Goal: Task Accomplishment & Management: Manage account settings

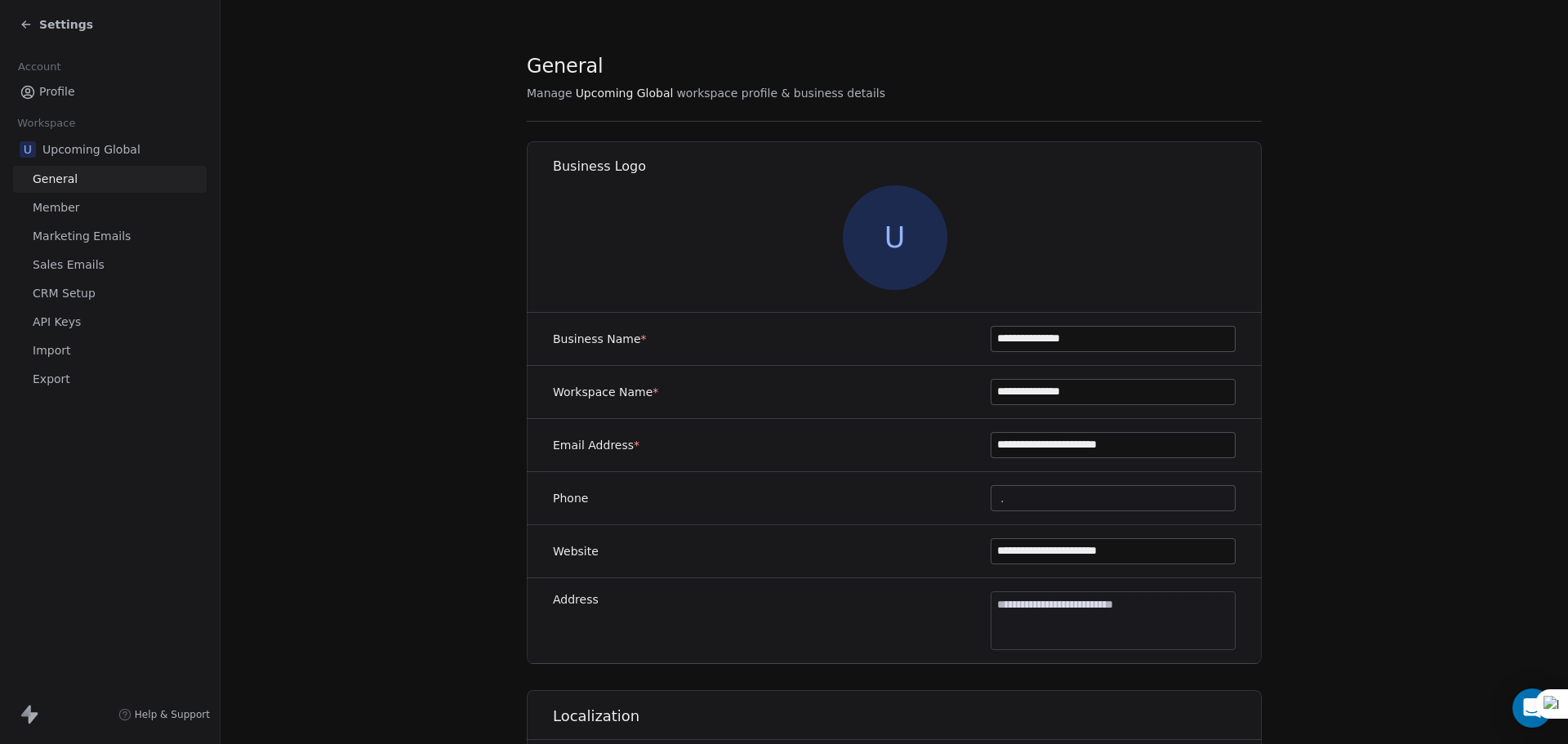
click at [51, 25] on span "Settings" at bounding box center [67, 24] width 54 height 16
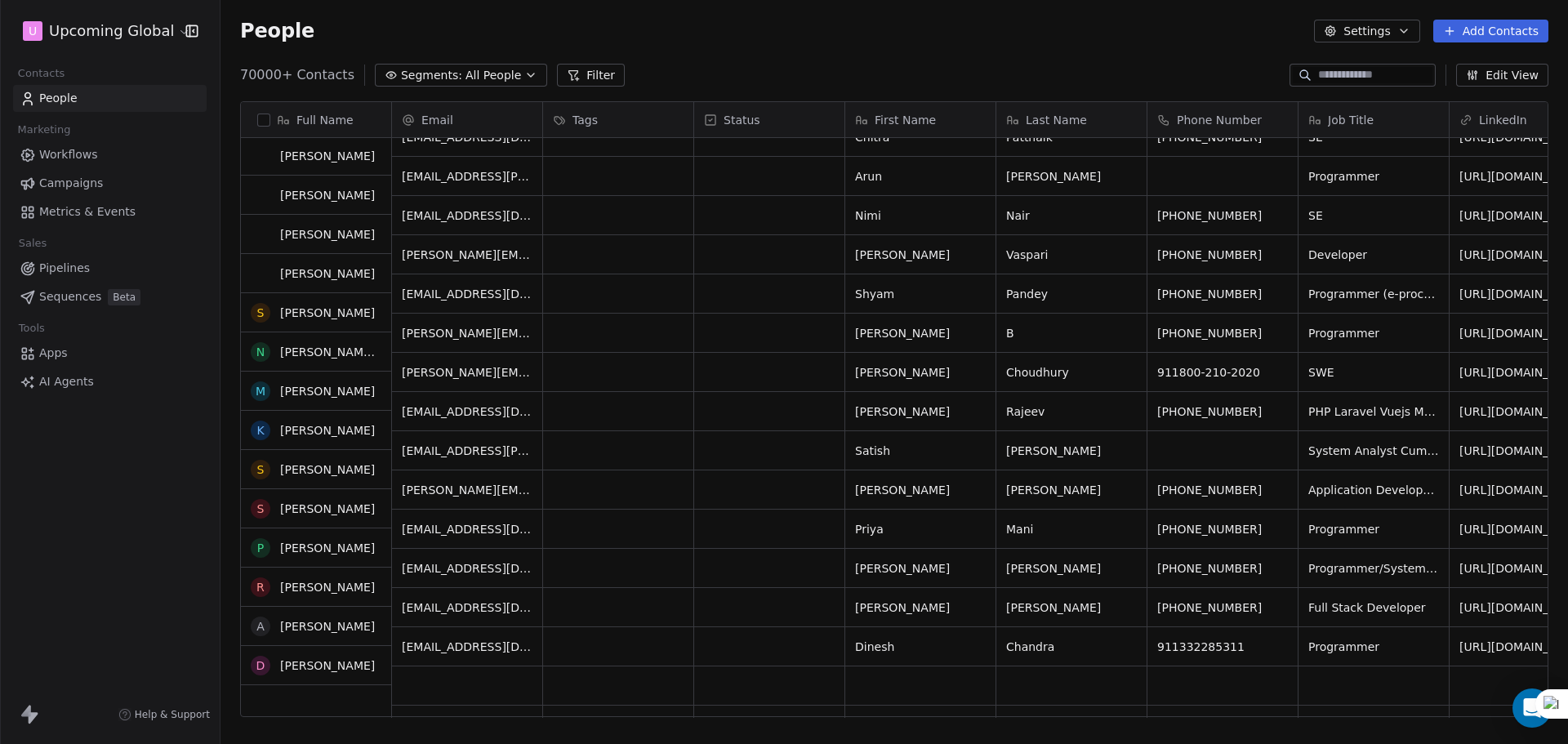
scroll to position [408, 0]
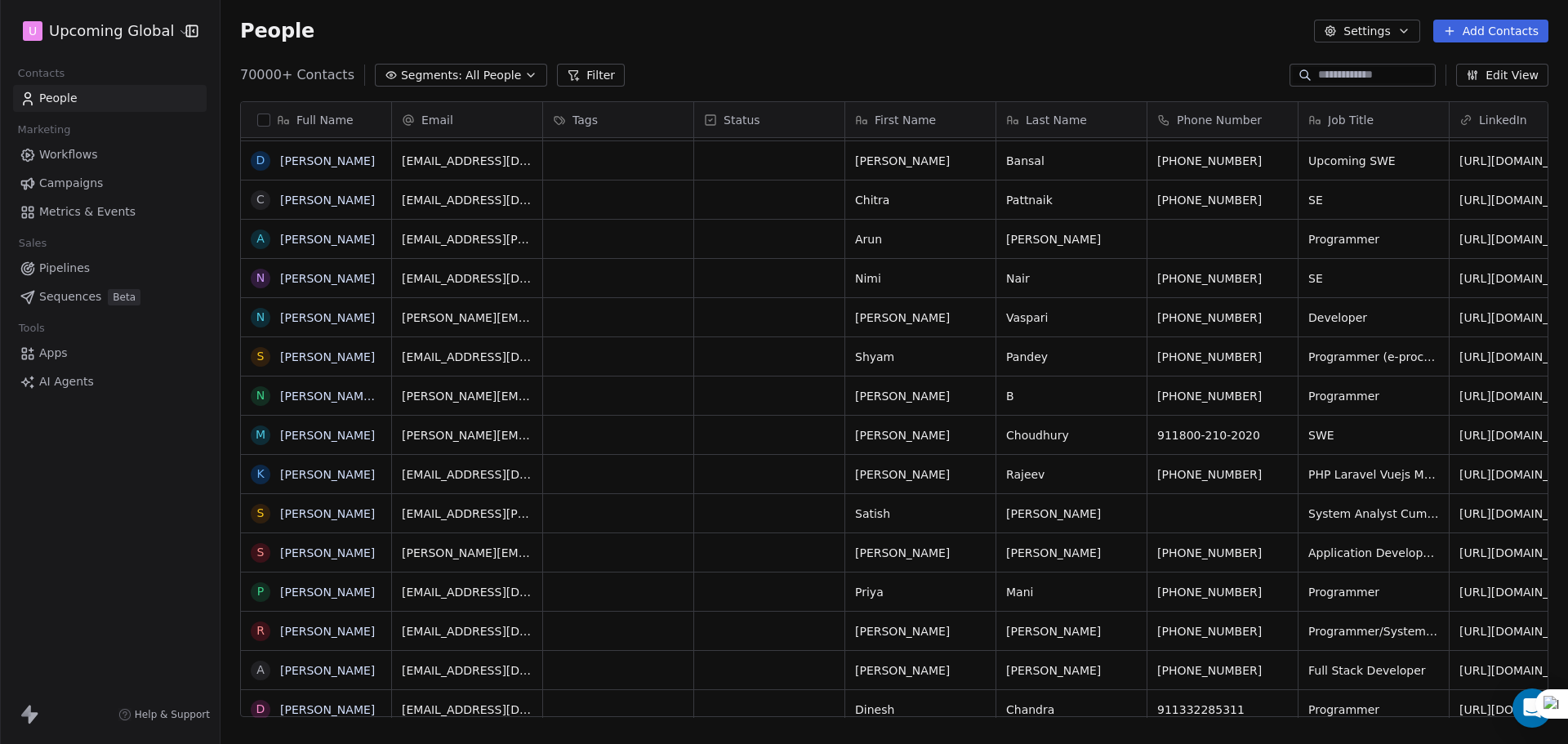
click at [423, 72] on span "Segments:" at bounding box center [431, 76] width 61 height 17
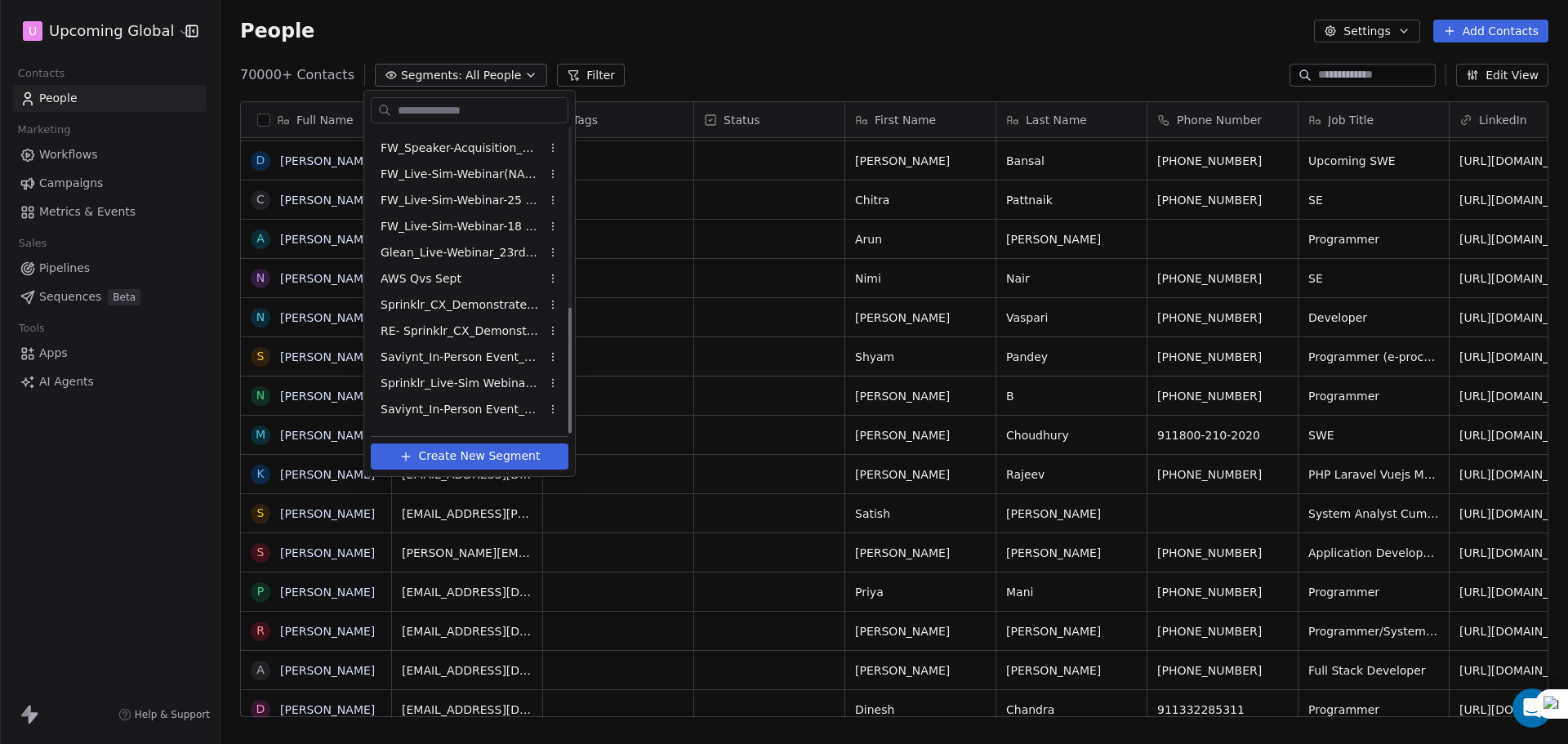
scroll to position [432, 0]
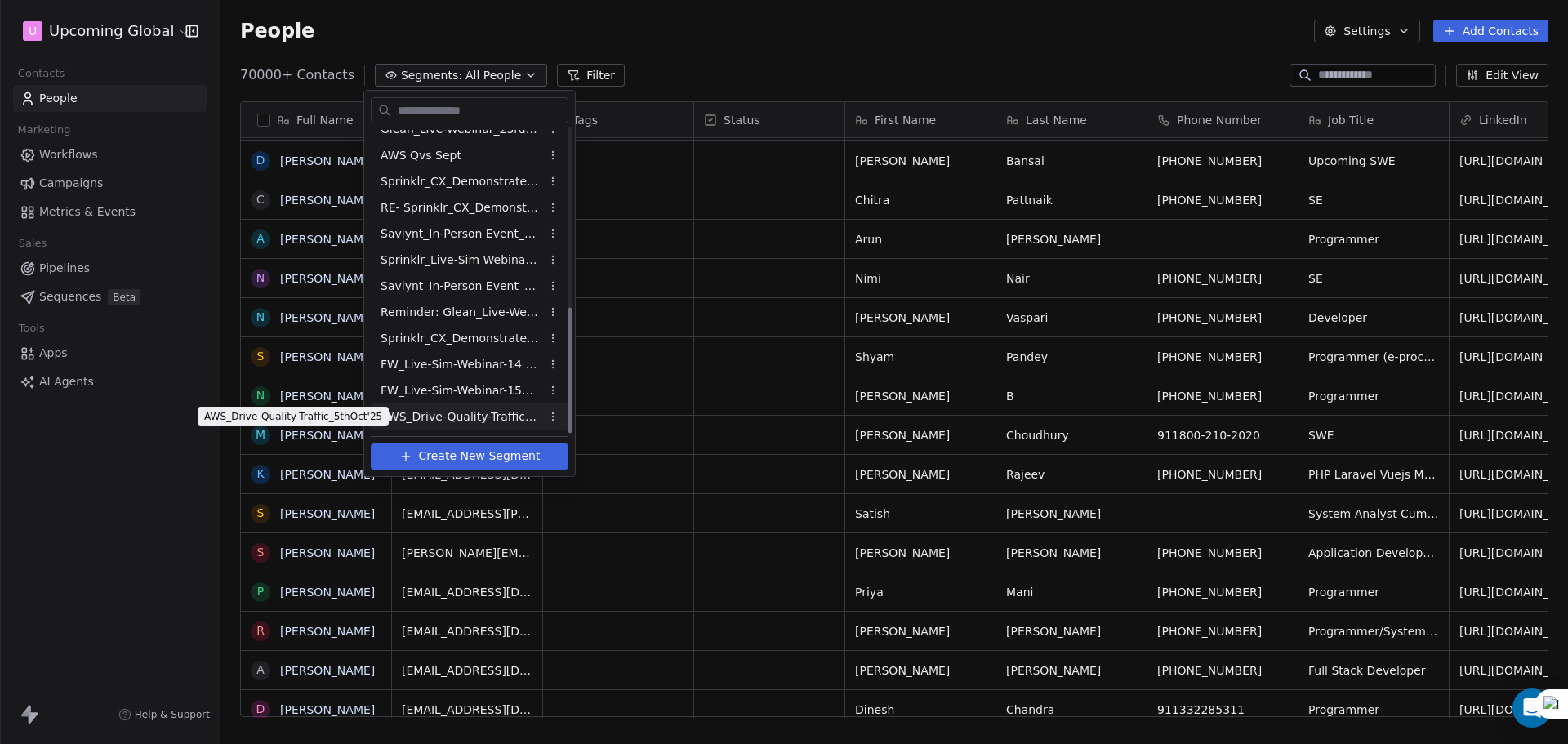
click at [447, 416] on span "AWS_Drive-Quality-Traffic_5thOct'25" at bounding box center [461, 417] width 160 height 17
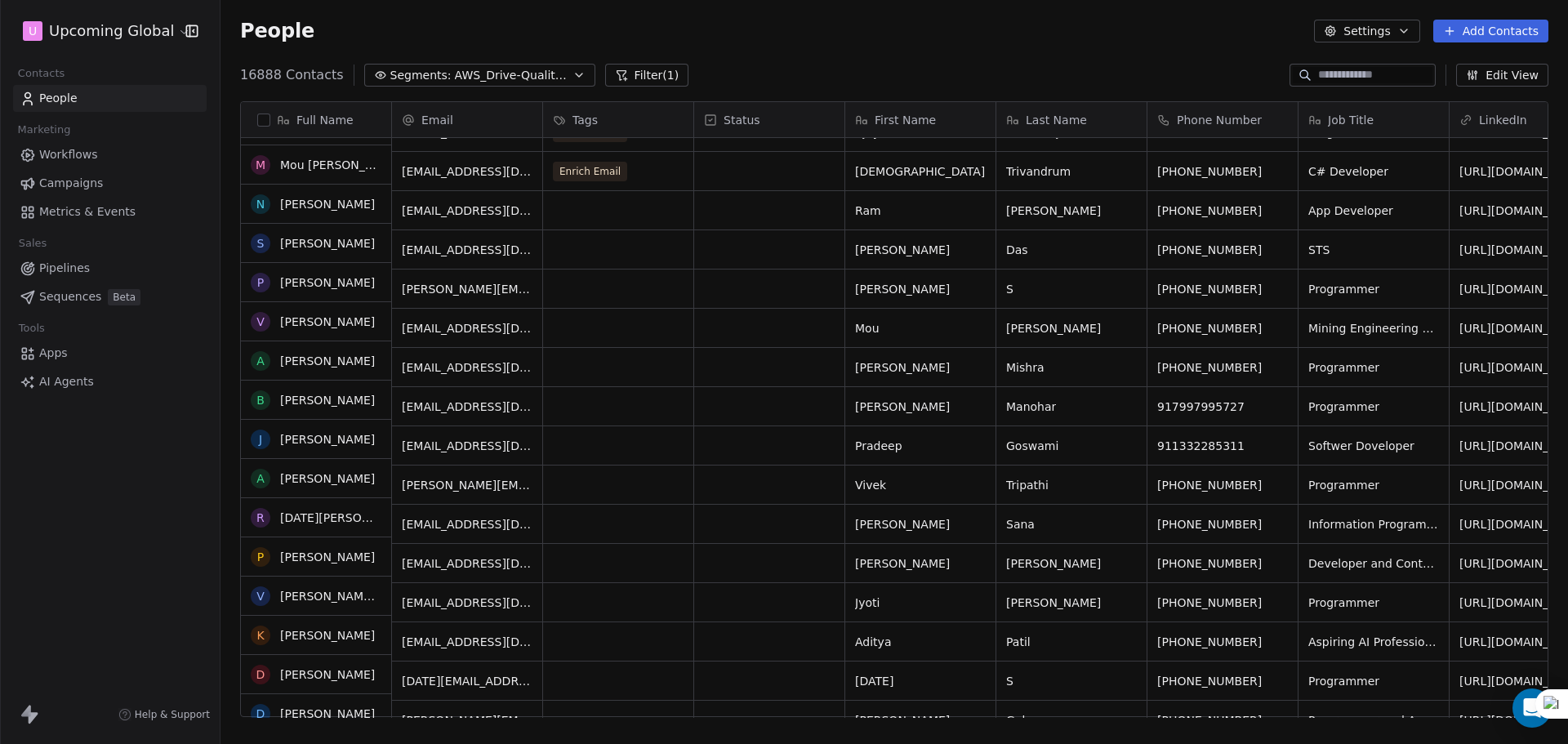
scroll to position [653, 0]
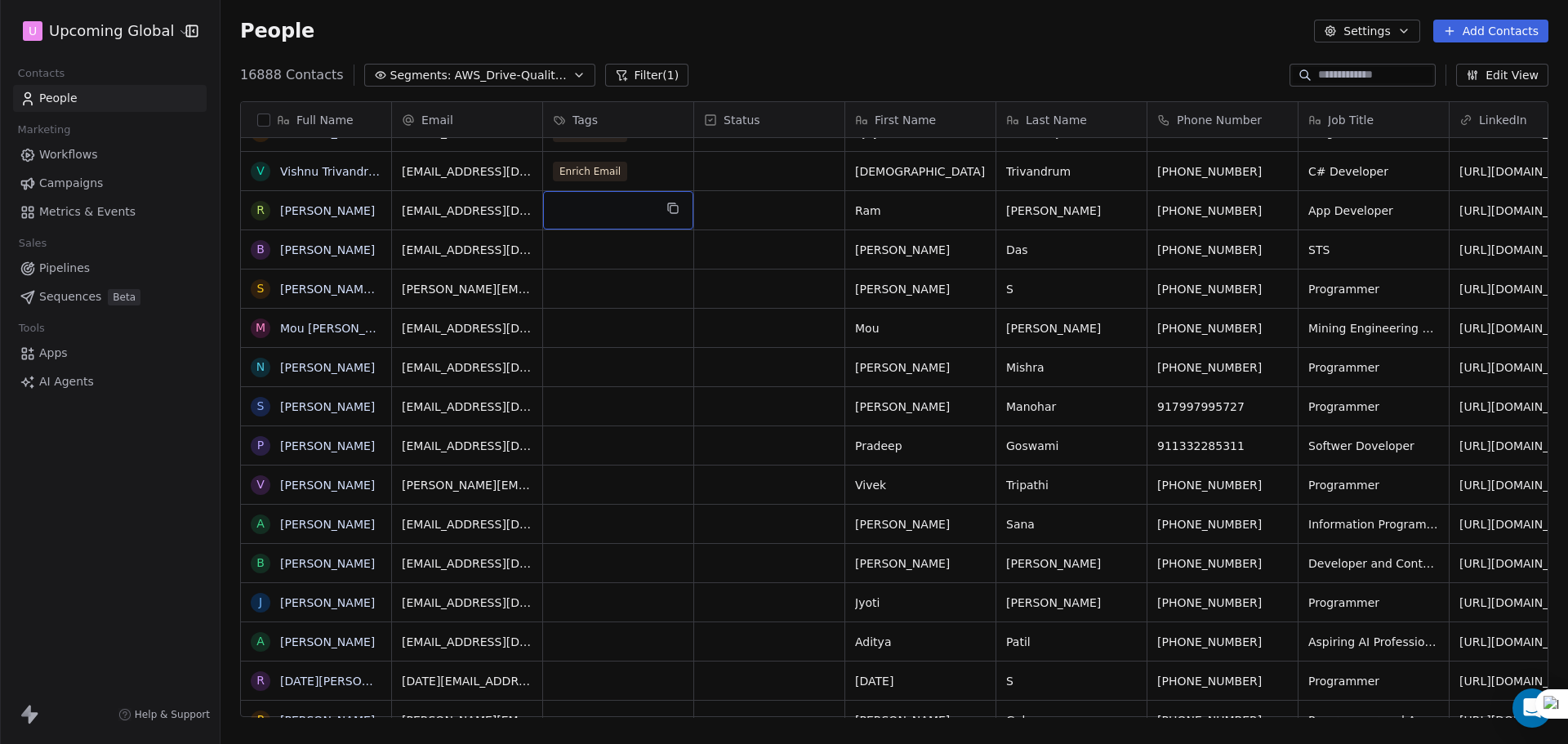
click at [583, 211] on div "grid" at bounding box center [618, 210] width 150 height 39
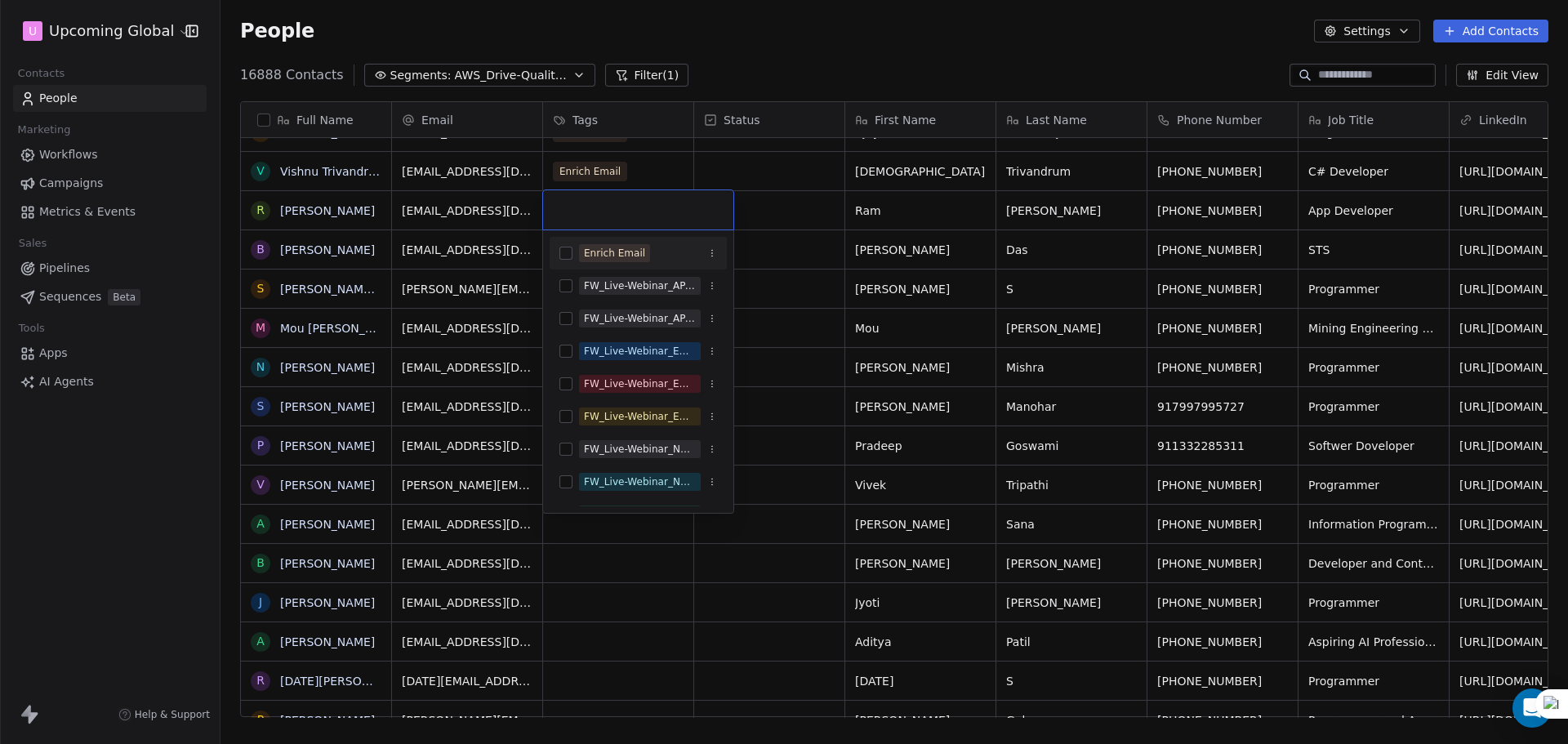
click at [599, 261] on span "Enrich Email" at bounding box center [615, 252] width 71 height 18
click at [771, 213] on html "U Upcoming Global Contacts People Marketing Workflows Campaigns Metrics & Event…" at bounding box center [784, 372] width 1568 height 744
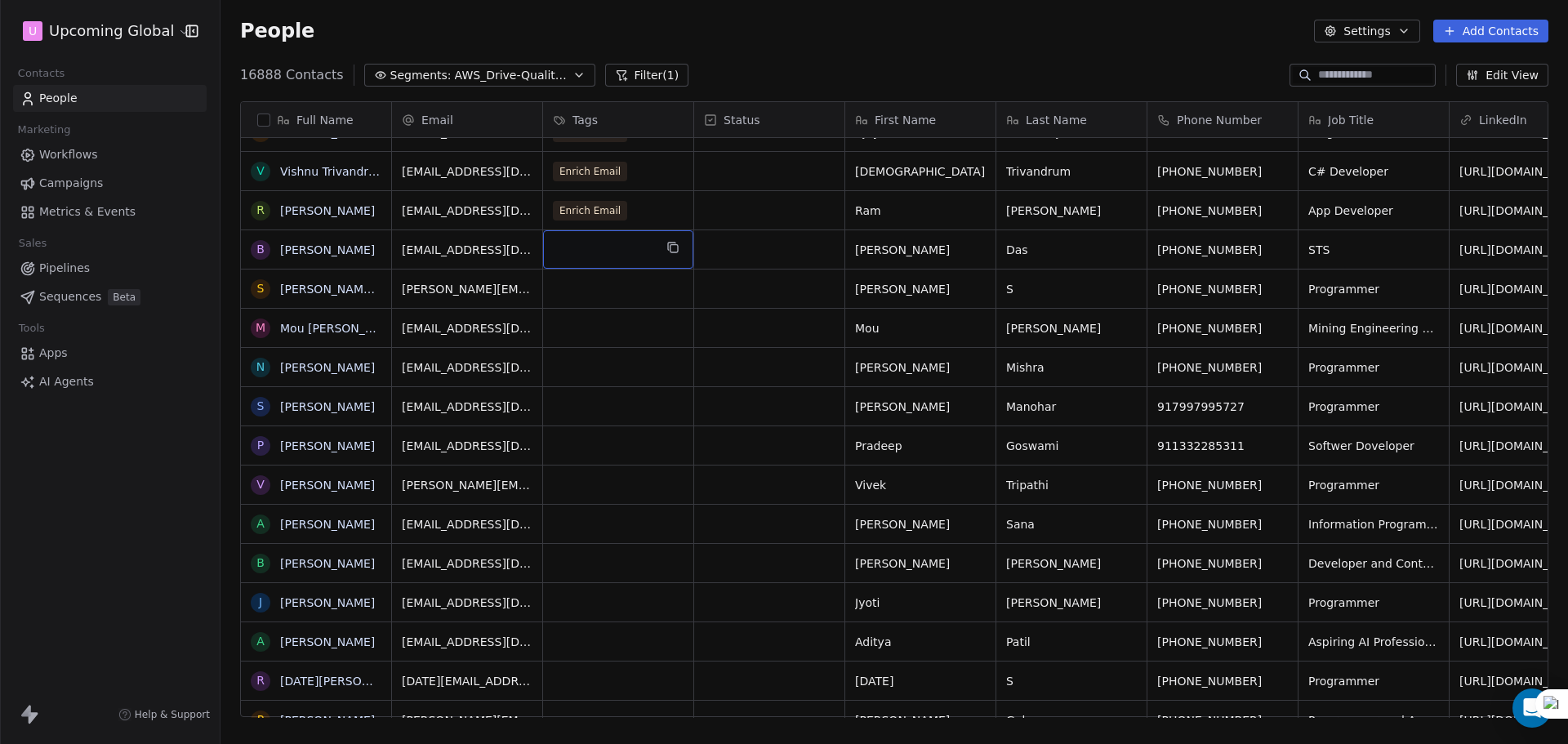
click at [632, 237] on div "grid" at bounding box center [618, 250] width 150 height 39
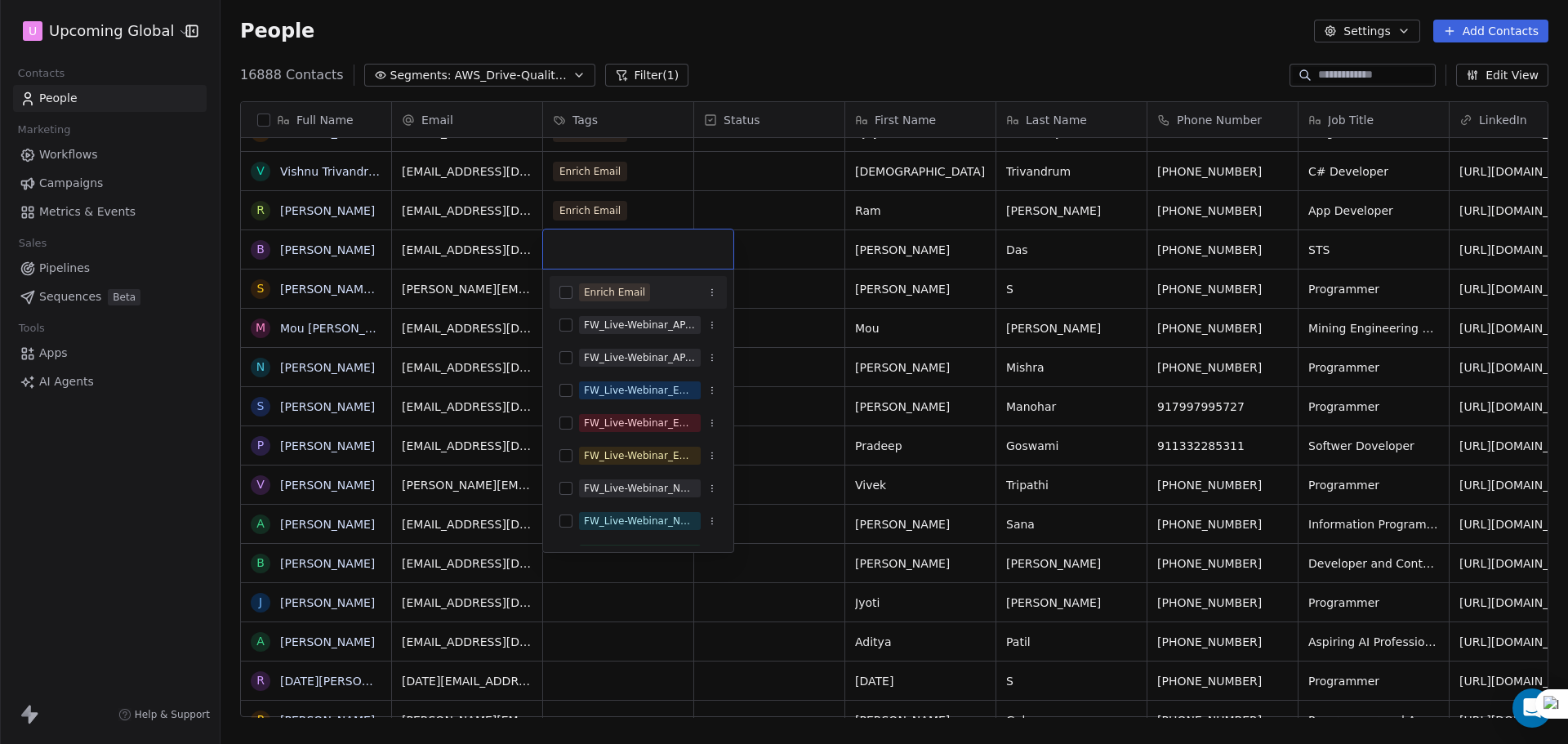
click at [626, 290] on div "Enrich Email" at bounding box center [614, 291] width 61 height 14
drag, startPoint x: 797, startPoint y: 217, endPoint x: 777, endPoint y: 227, distance: 22.4
click at [799, 217] on html "U Upcoming Global Contacts People Marketing Workflows Campaigns Metrics & Event…" at bounding box center [784, 372] width 1568 height 744
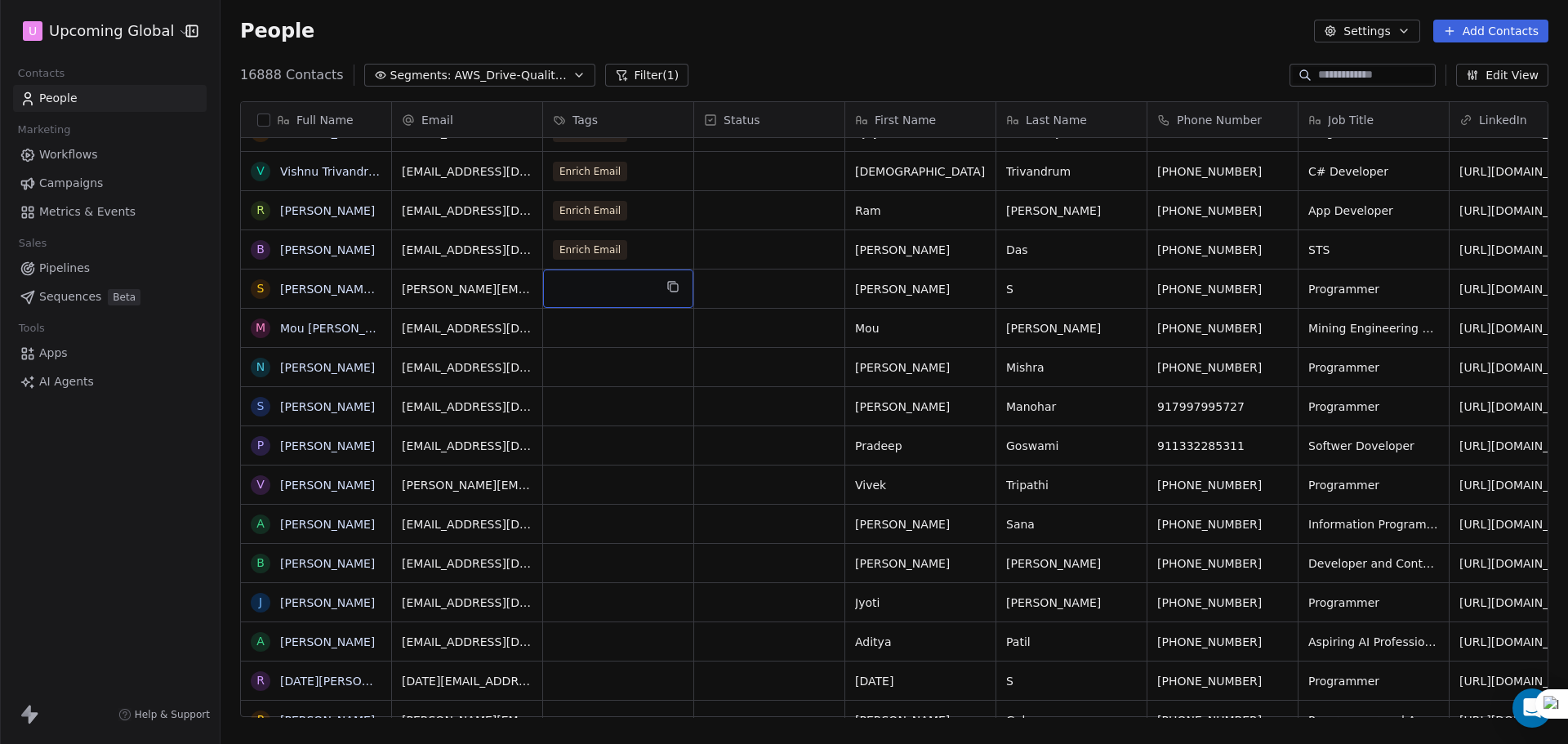
click at [650, 279] on div "grid" at bounding box center [618, 289] width 150 height 39
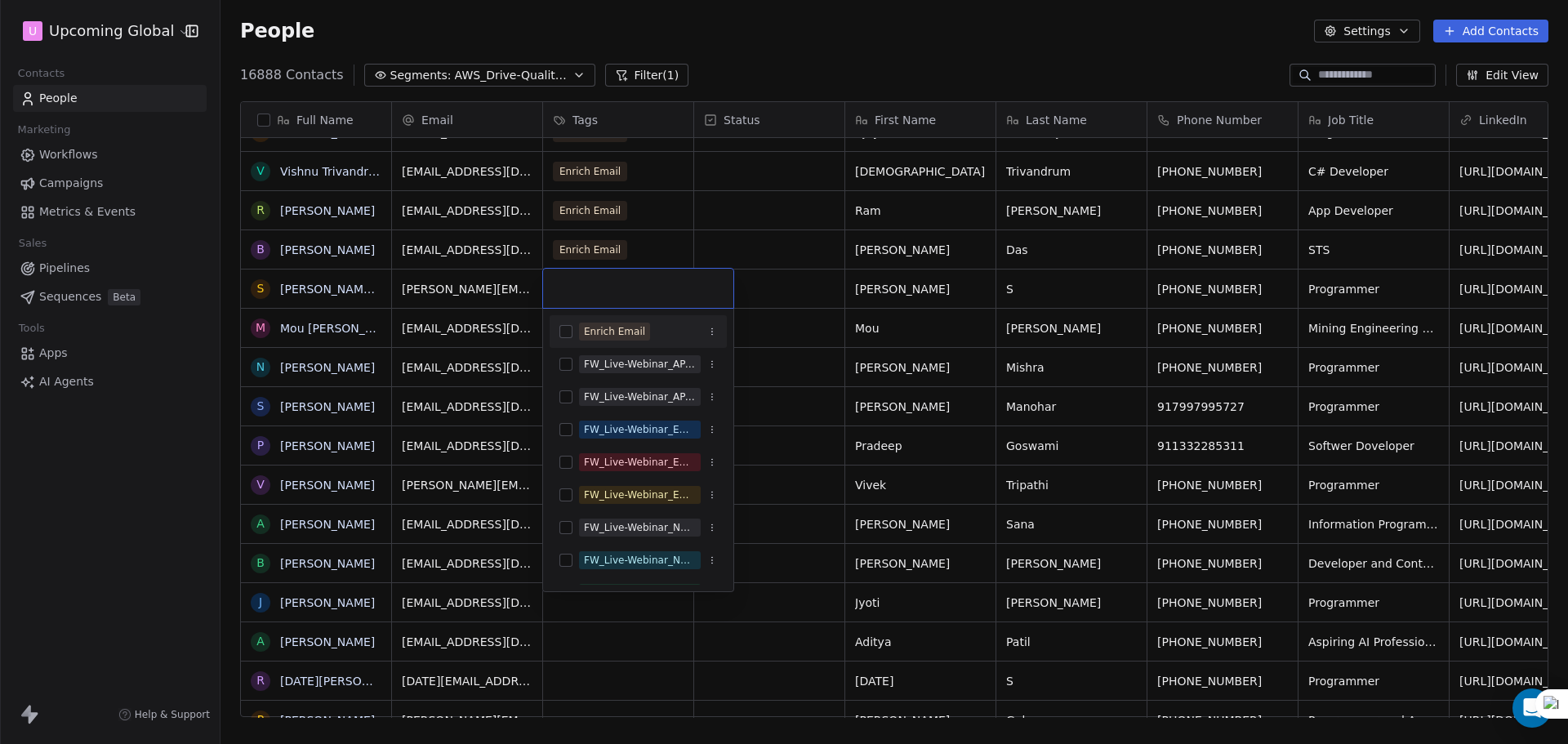
click at [617, 321] on div "Enrich Email" at bounding box center [638, 331] width 177 height 26
click at [785, 255] on html "U Upcoming Global Contacts People Marketing Workflows Campaigns Metrics & Event…" at bounding box center [784, 372] width 1568 height 744
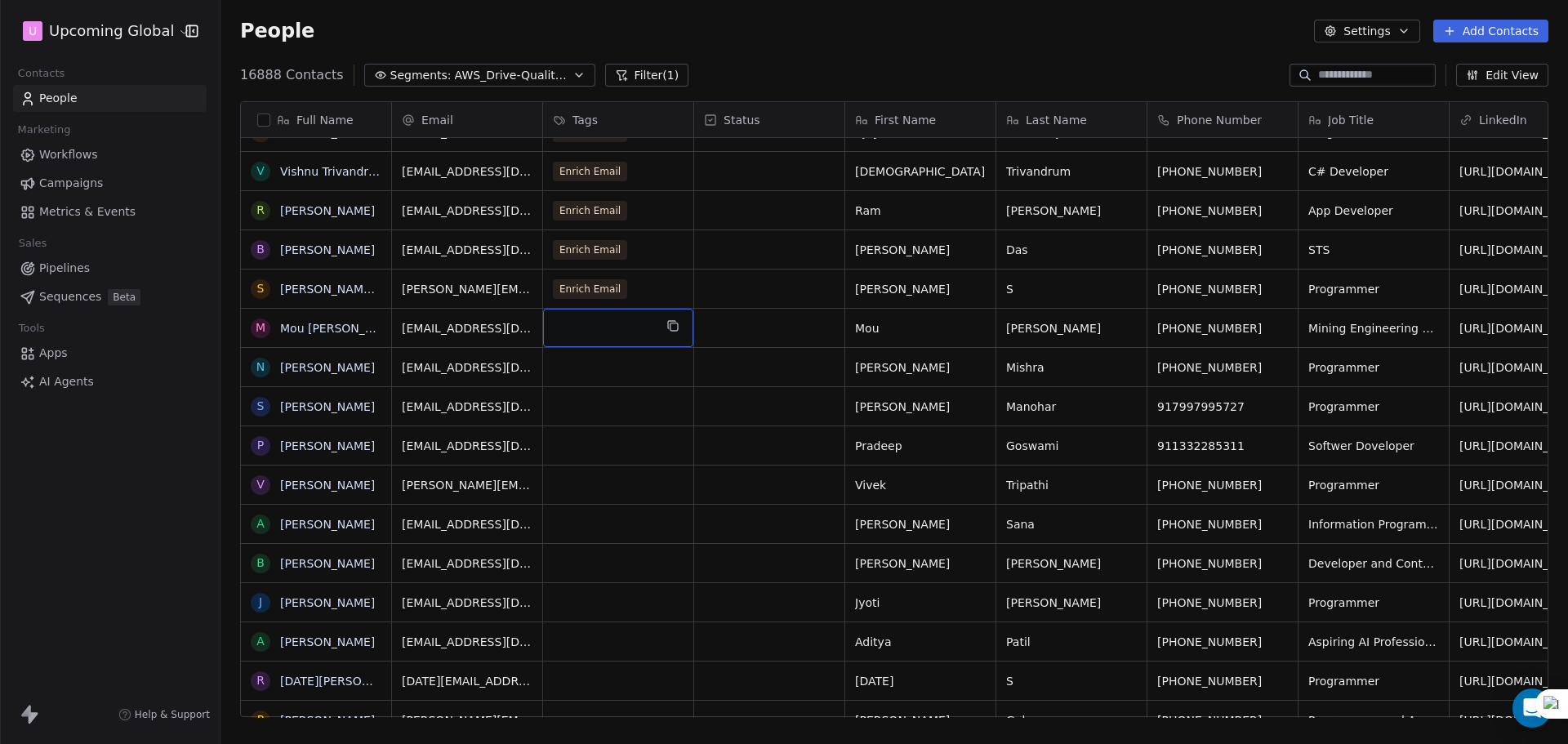
click at [611, 333] on div "grid" at bounding box center [618, 328] width 150 height 39
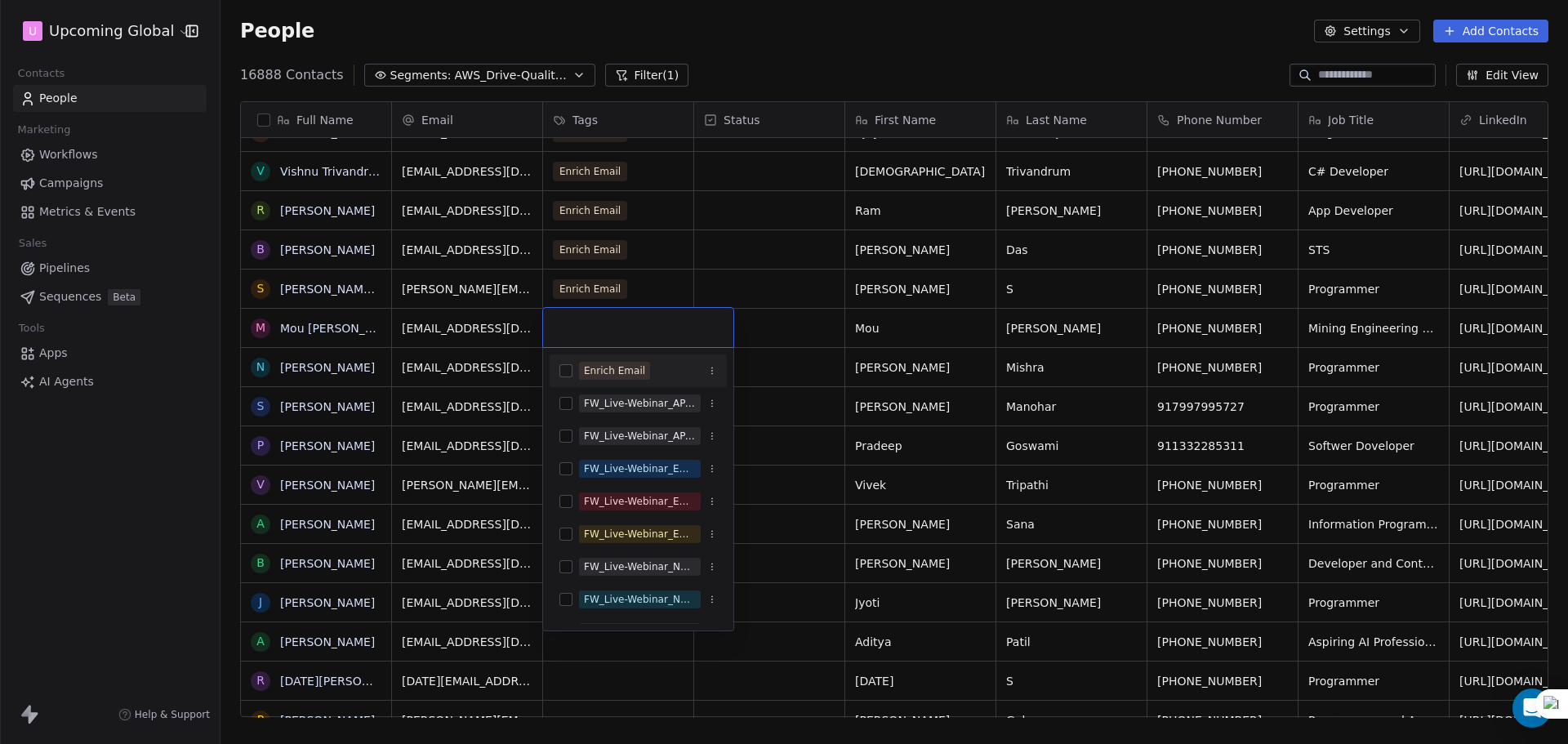
click at [602, 364] on div "Enrich Email" at bounding box center [614, 370] width 61 height 14
click at [797, 319] on html "U Upcoming Global Contacts People Marketing Workflows Campaigns Metrics & Event…" at bounding box center [784, 372] width 1568 height 744
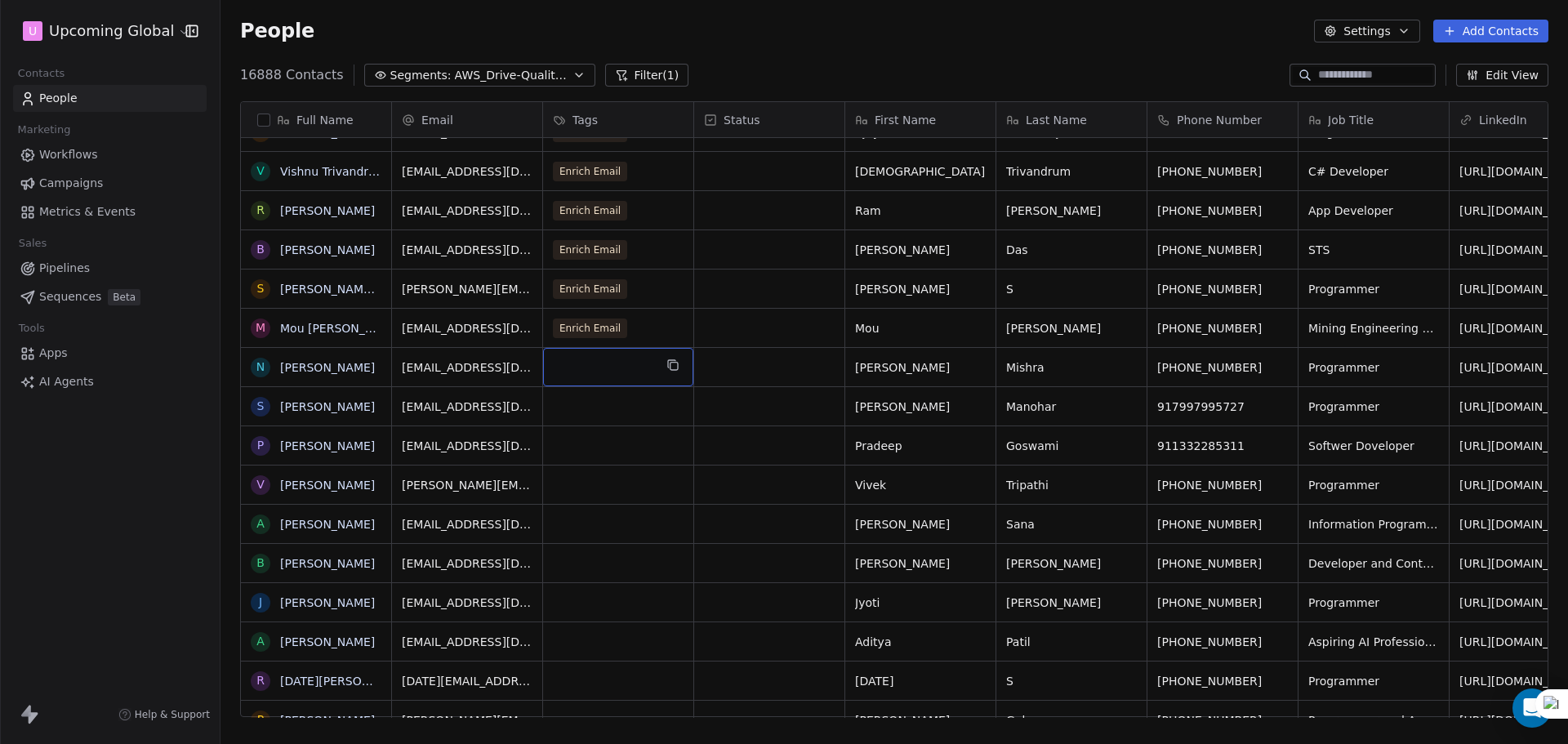
click at [626, 360] on div "grid" at bounding box center [618, 367] width 150 height 39
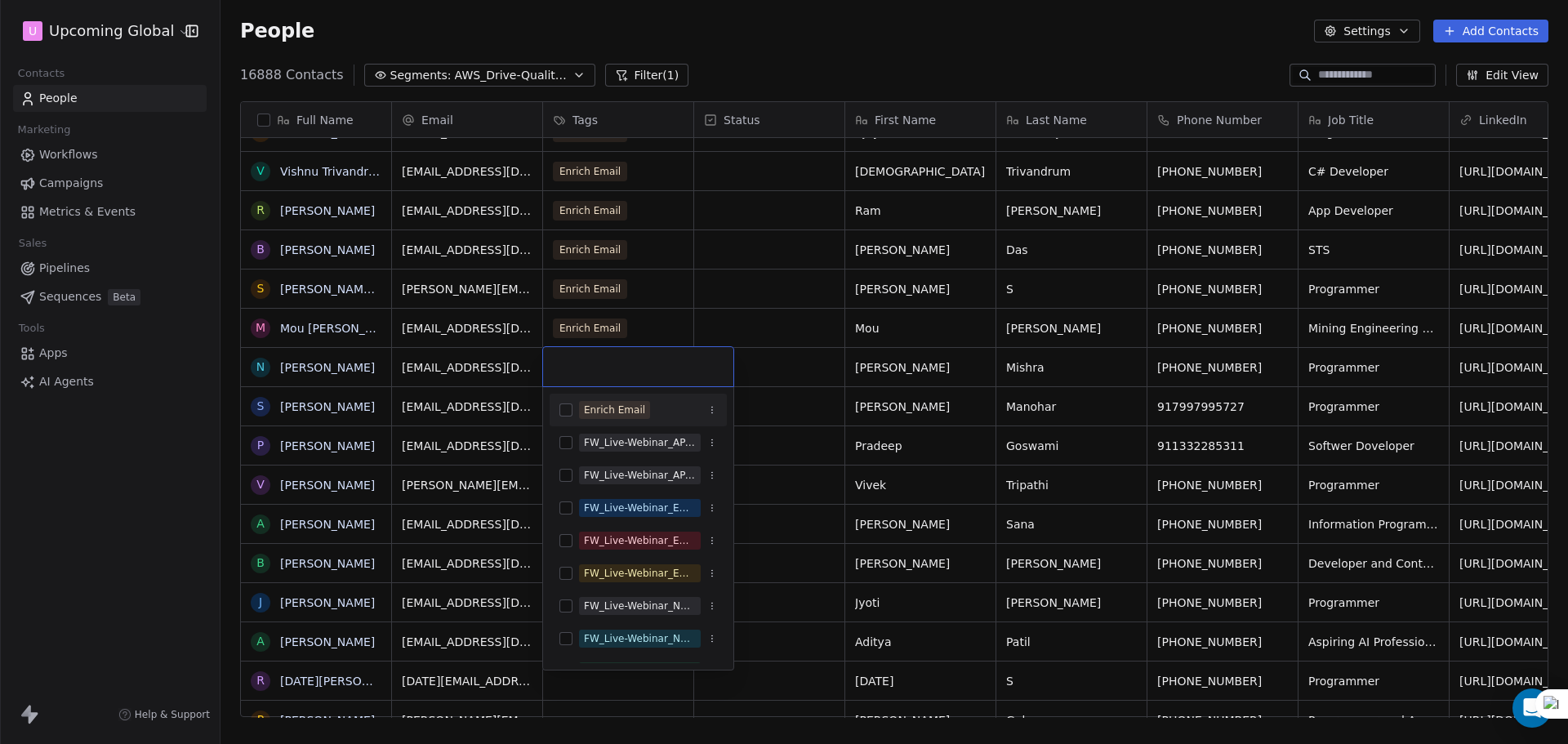
click at [626, 404] on div "Enrich Email" at bounding box center [614, 409] width 61 height 14
click at [883, 362] on html "U Upcoming Global Contacts People Marketing Workflows Campaigns Metrics & Event…" at bounding box center [784, 372] width 1568 height 744
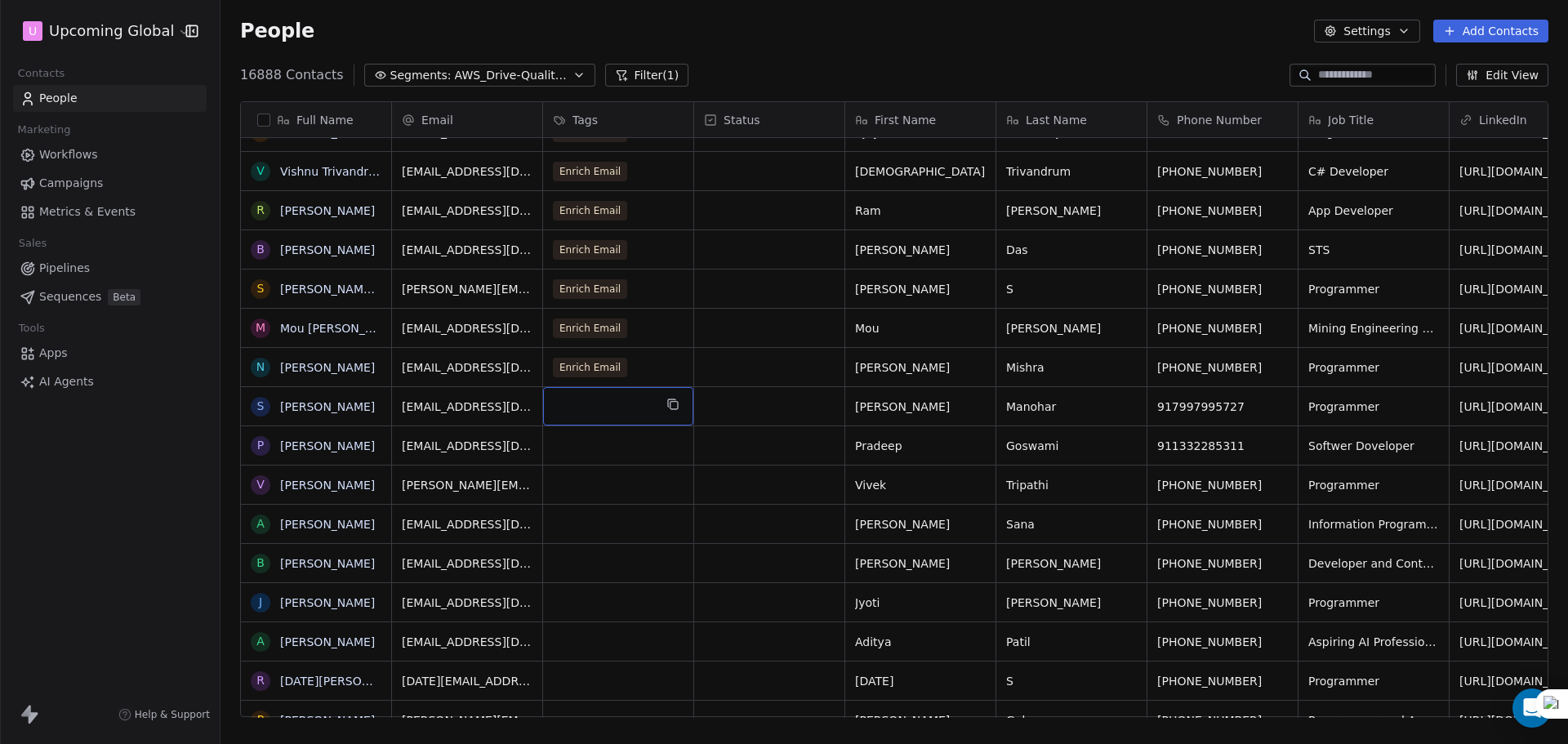
click at [653, 415] on div "grid" at bounding box center [618, 407] width 150 height 39
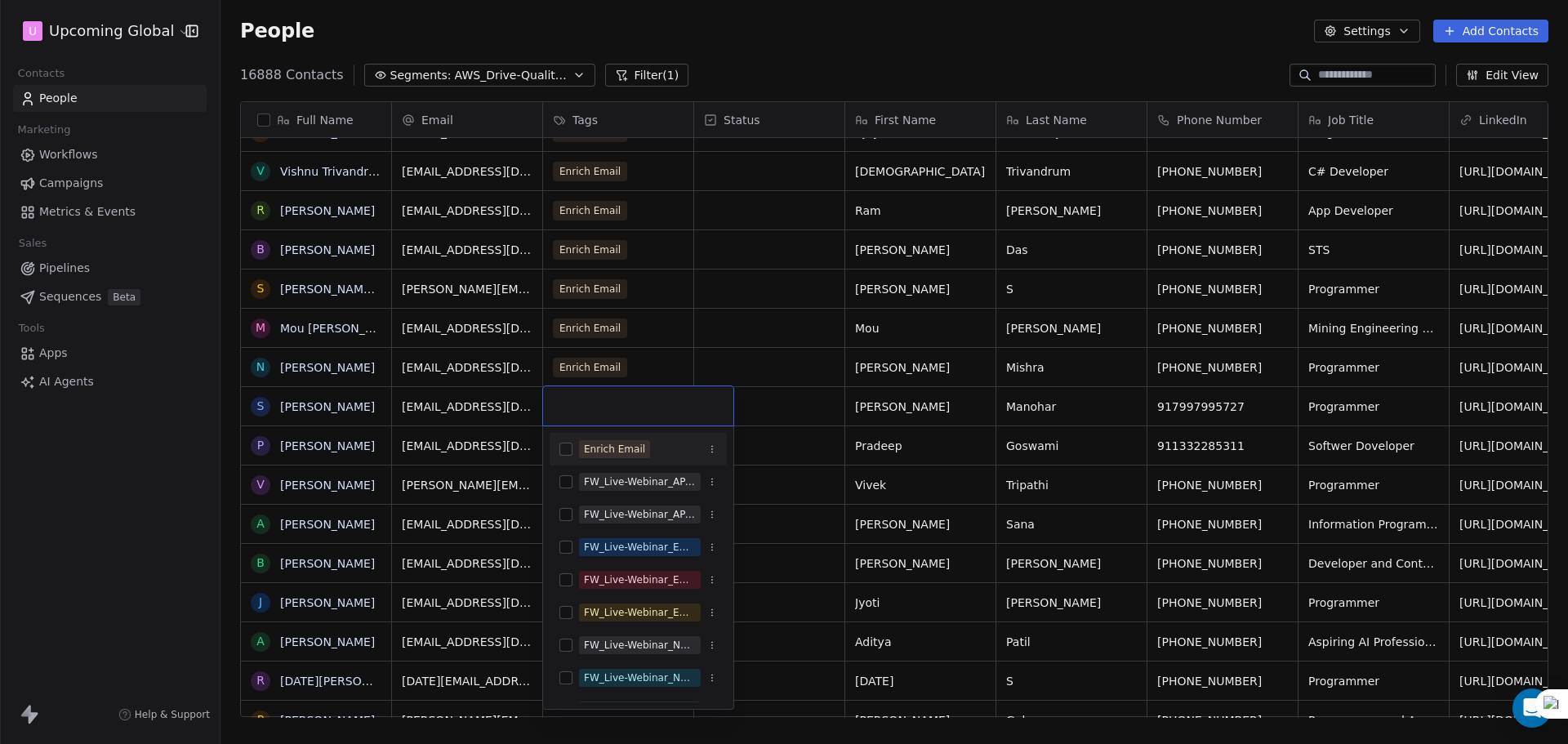
drag, startPoint x: 629, startPoint y: 448, endPoint x: 650, endPoint y: 441, distance: 22.1
click at [629, 449] on div "Enrich Email" at bounding box center [614, 449] width 61 height 14
click at [758, 417] on html "U Upcoming Global Contacts People Marketing Workflows Campaigns Metrics & Event…" at bounding box center [784, 372] width 1568 height 744
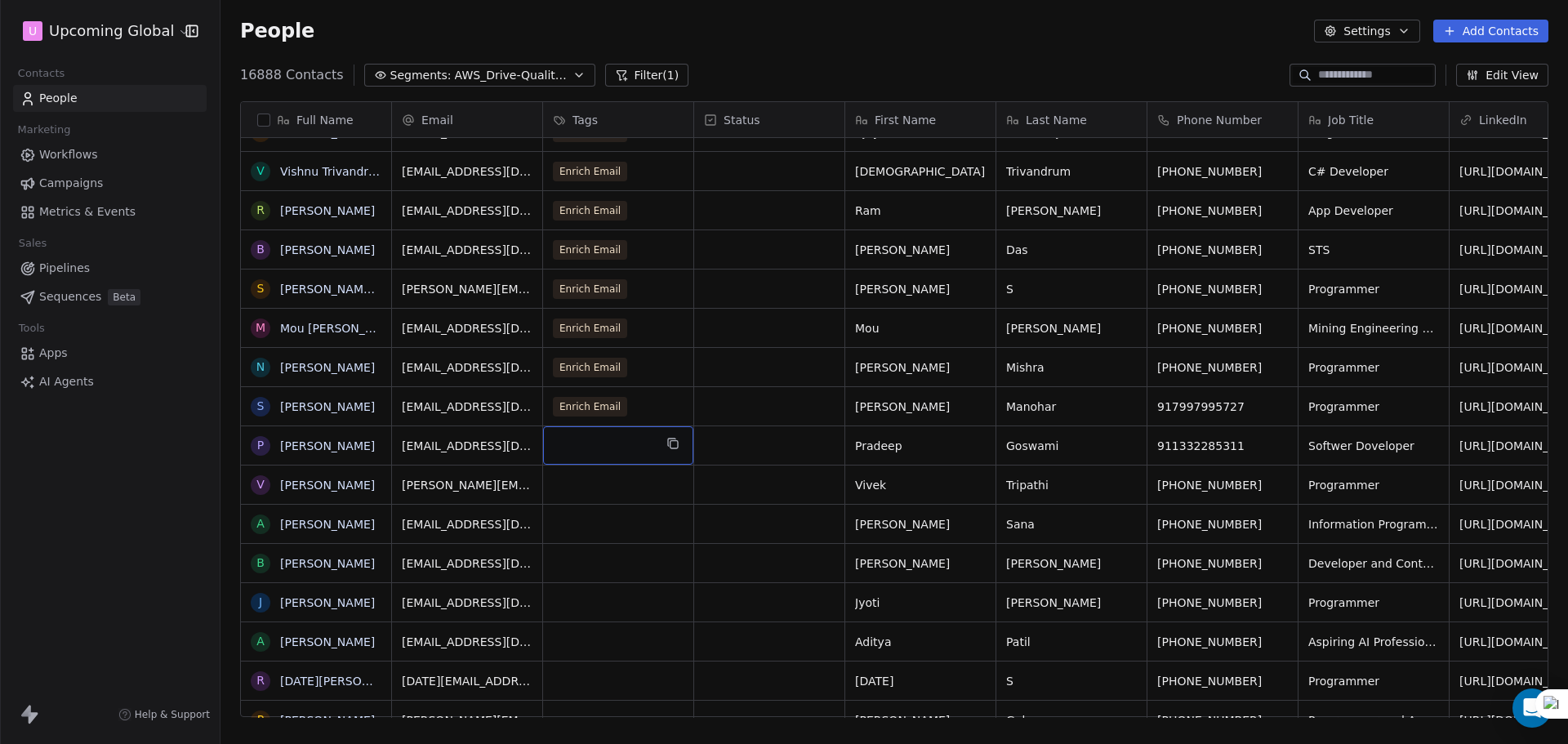
click at [599, 443] on div "grid" at bounding box center [618, 445] width 150 height 39
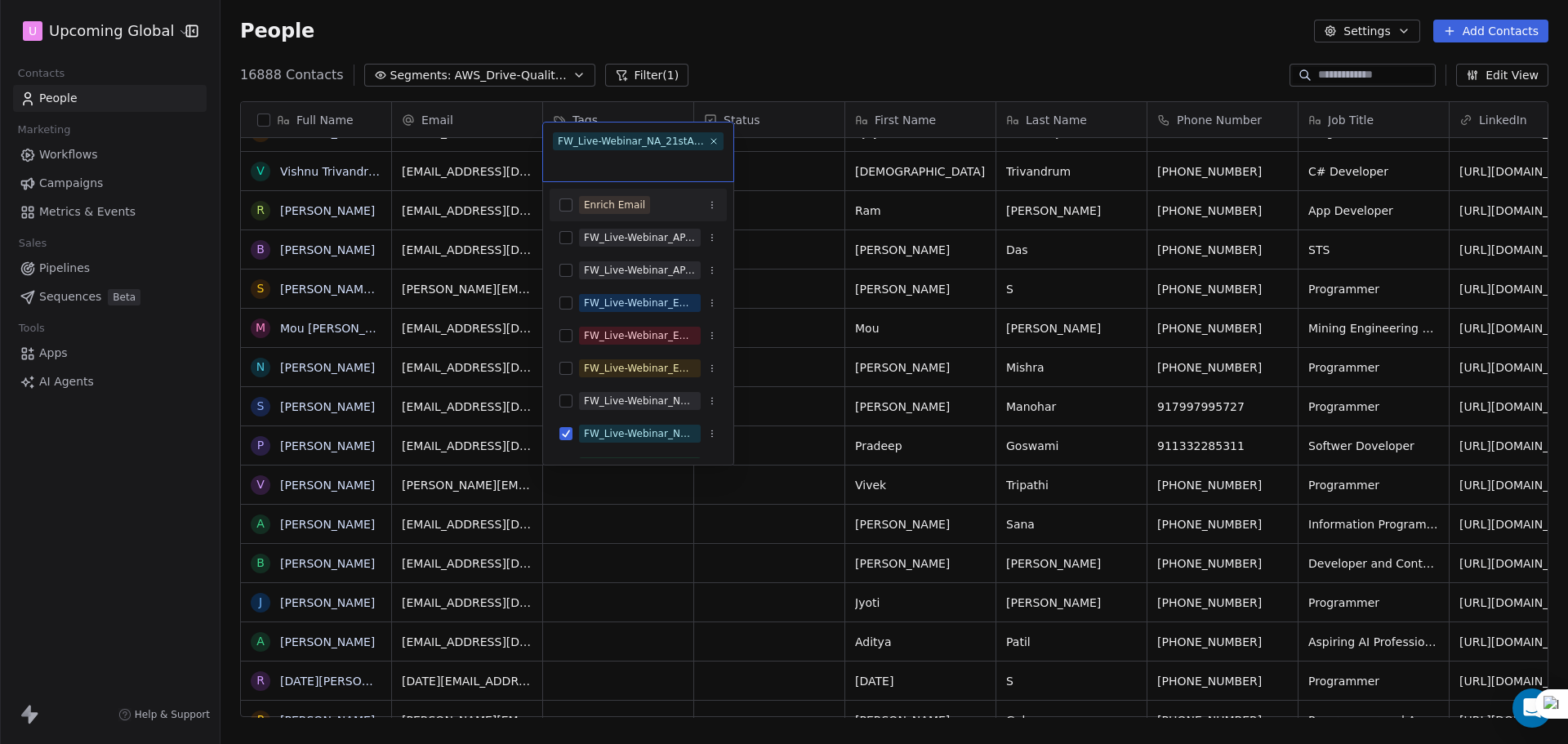
click at [637, 203] on div "Enrich Email" at bounding box center [614, 205] width 61 height 14
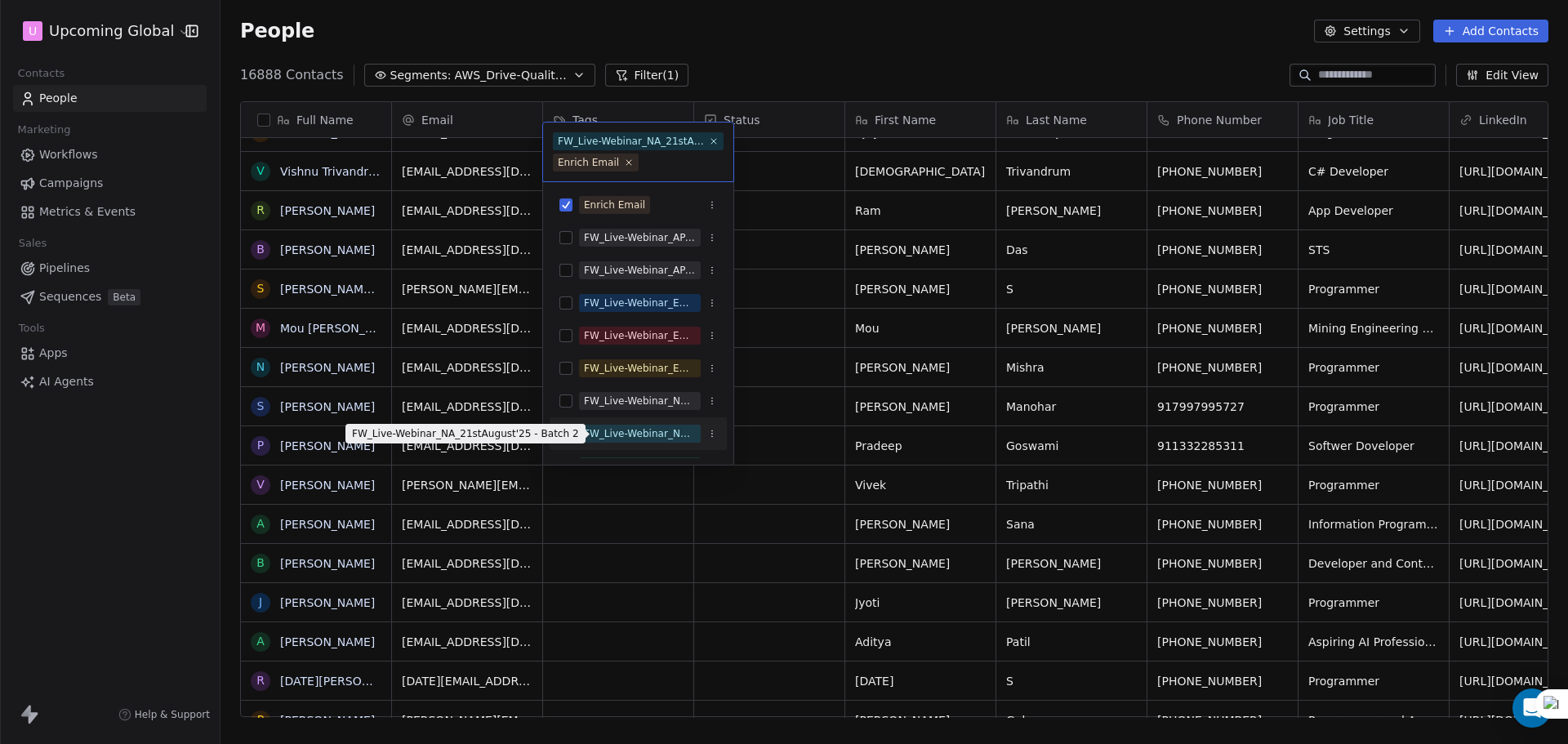
click at [623, 440] on div "FW_Live-Webinar_NA_21stAugust'25 - Batch 2" at bounding box center [639, 433] width 112 height 14
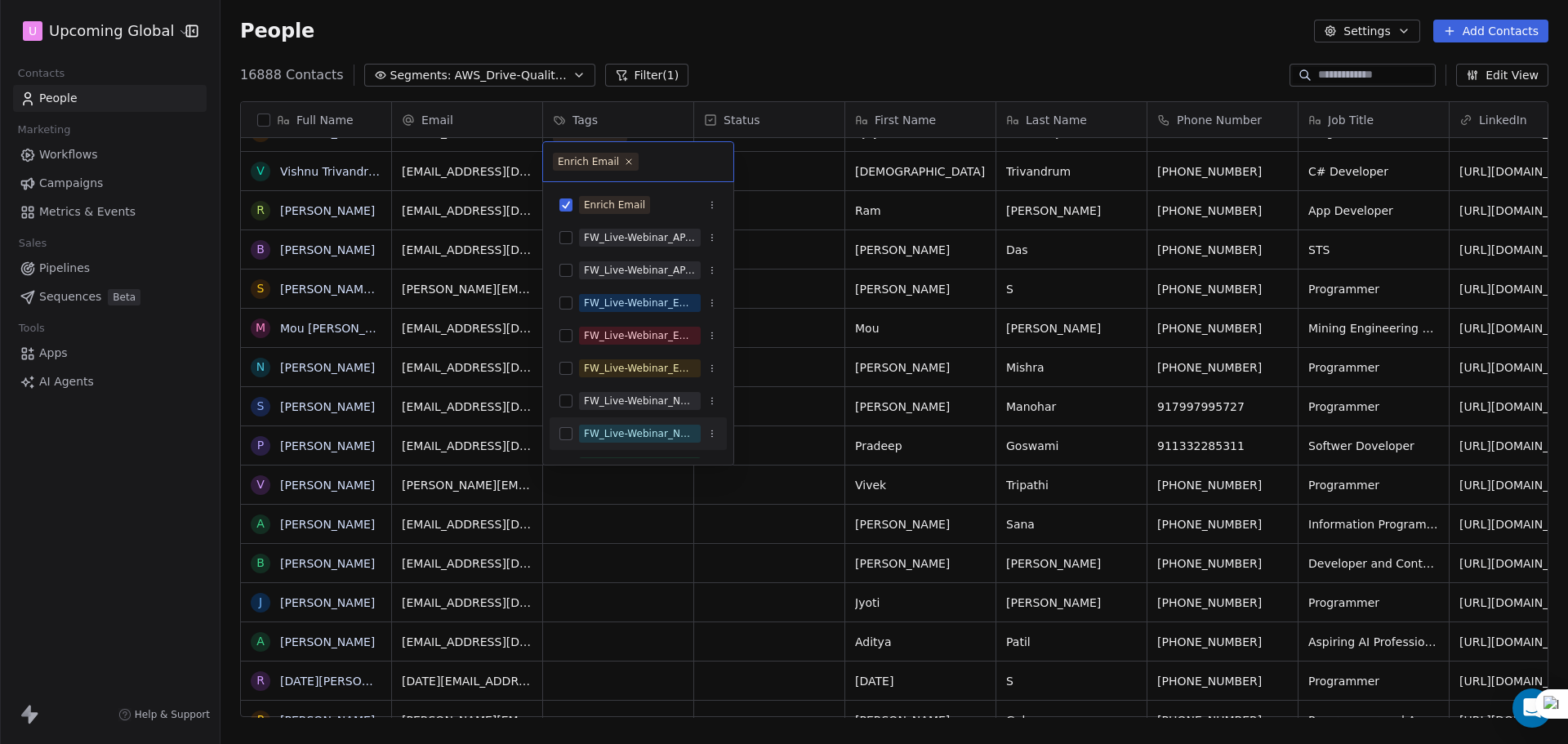
click at [759, 425] on html "U Upcoming Global Contacts People Marketing Workflows Campaigns Metrics & Event…" at bounding box center [784, 372] width 1568 height 744
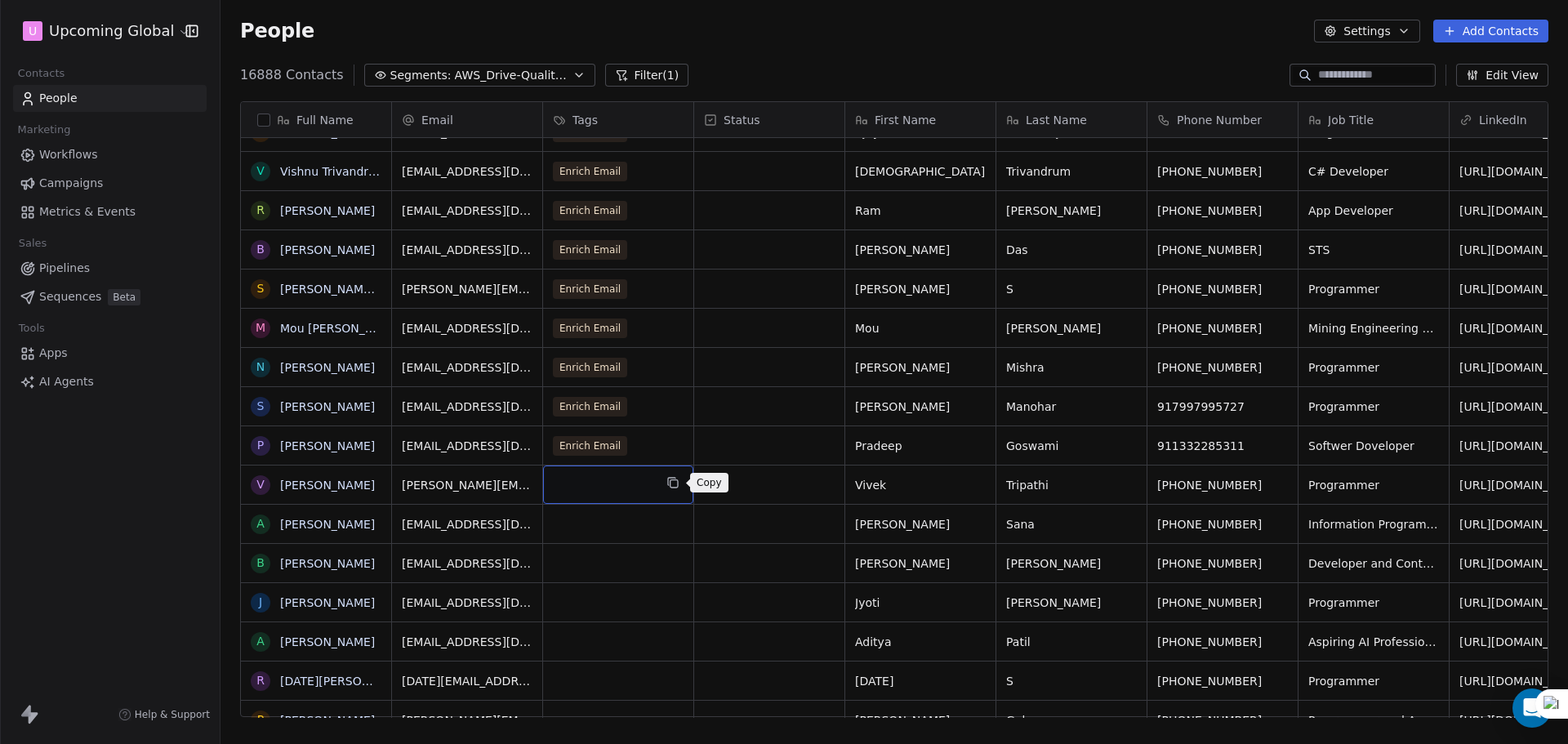
click at [664, 485] on button "grid" at bounding box center [673, 482] width 19 height 19
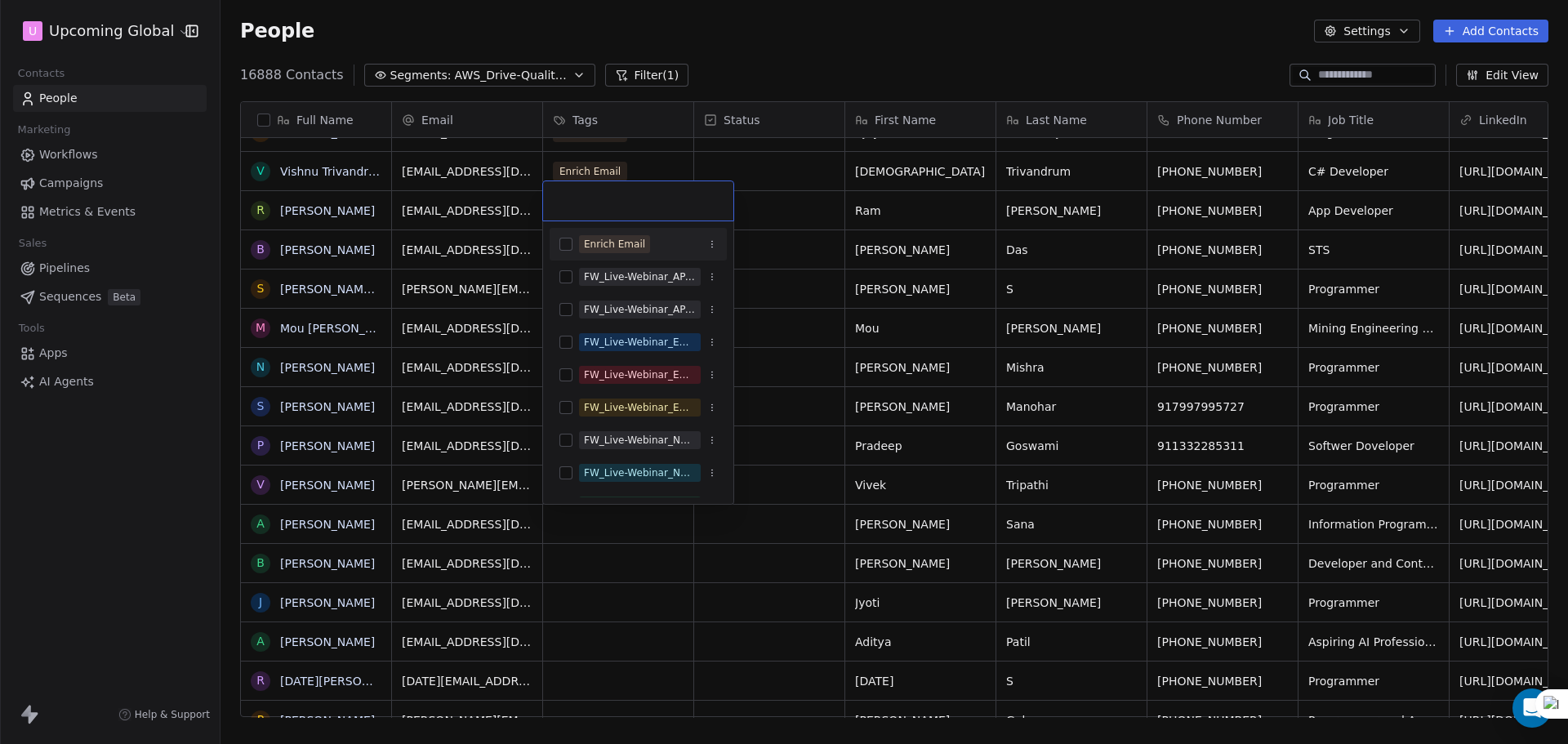
click at [620, 242] on div "Enrich Email" at bounding box center [614, 243] width 61 height 14
click at [814, 336] on html "U Upcoming Global Contacts People Marketing Workflows Campaigns Metrics & Event…" at bounding box center [784, 372] width 1568 height 744
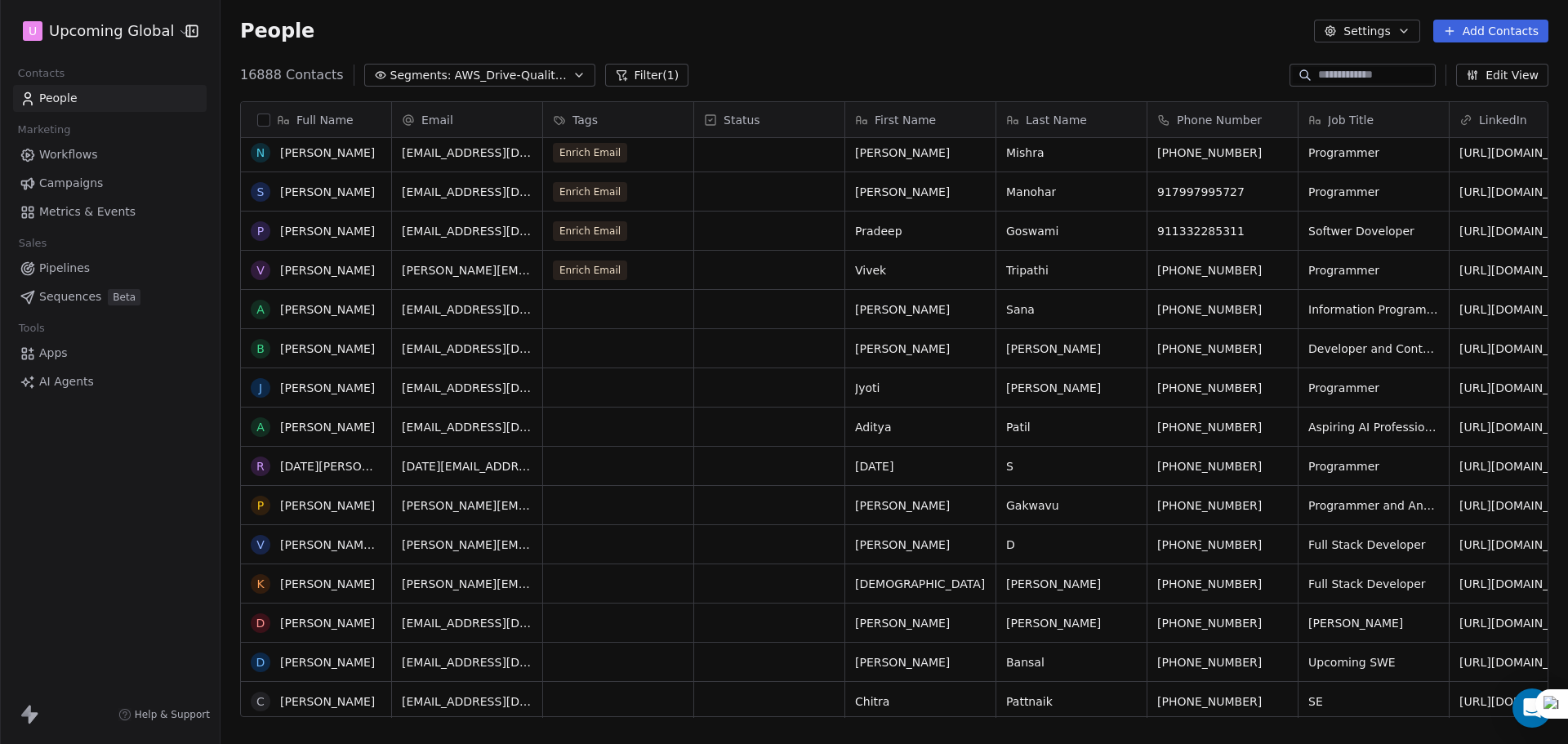
scroll to position [898, 0]
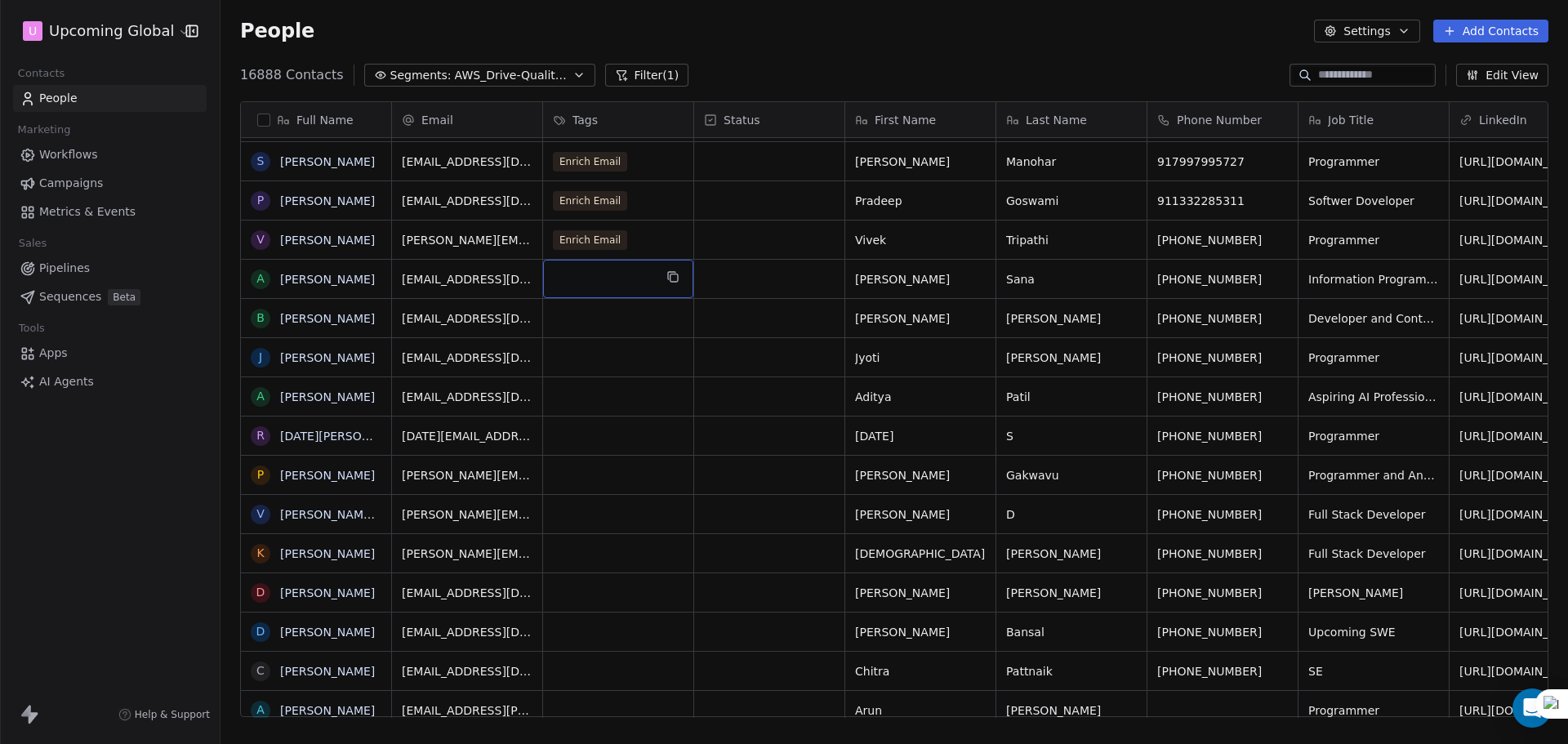
click at [593, 280] on div "grid" at bounding box center [618, 279] width 150 height 39
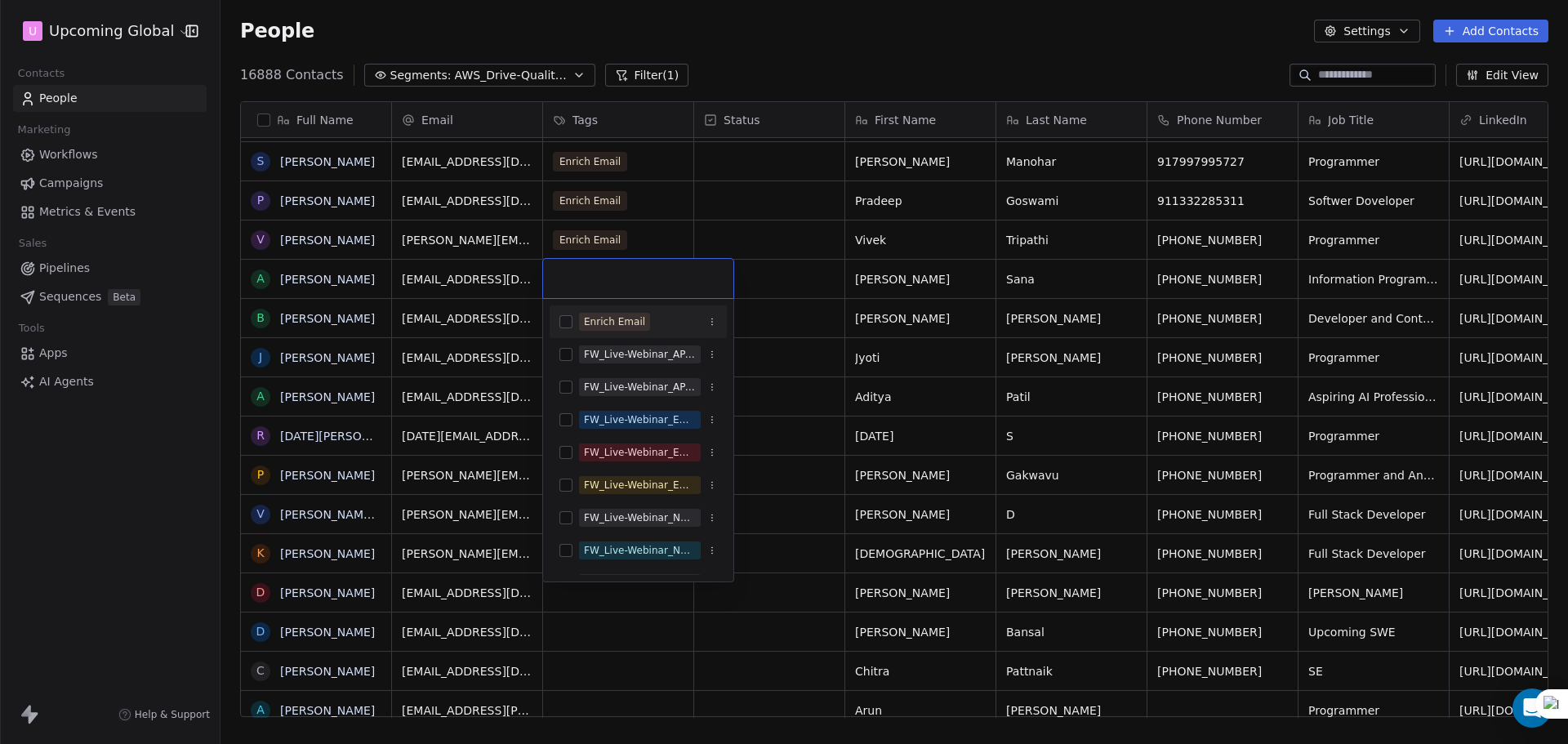
click at [617, 327] on div "Enrich Email" at bounding box center [614, 321] width 61 height 14
drag, startPoint x: 814, startPoint y: 302, endPoint x: 771, endPoint y: 311, distance: 43.9
click at [813, 306] on html "U Upcoming Global Contacts People Marketing Workflows Campaigns Metrics & Event…" at bounding box center [784, 372] width 1568 height 744
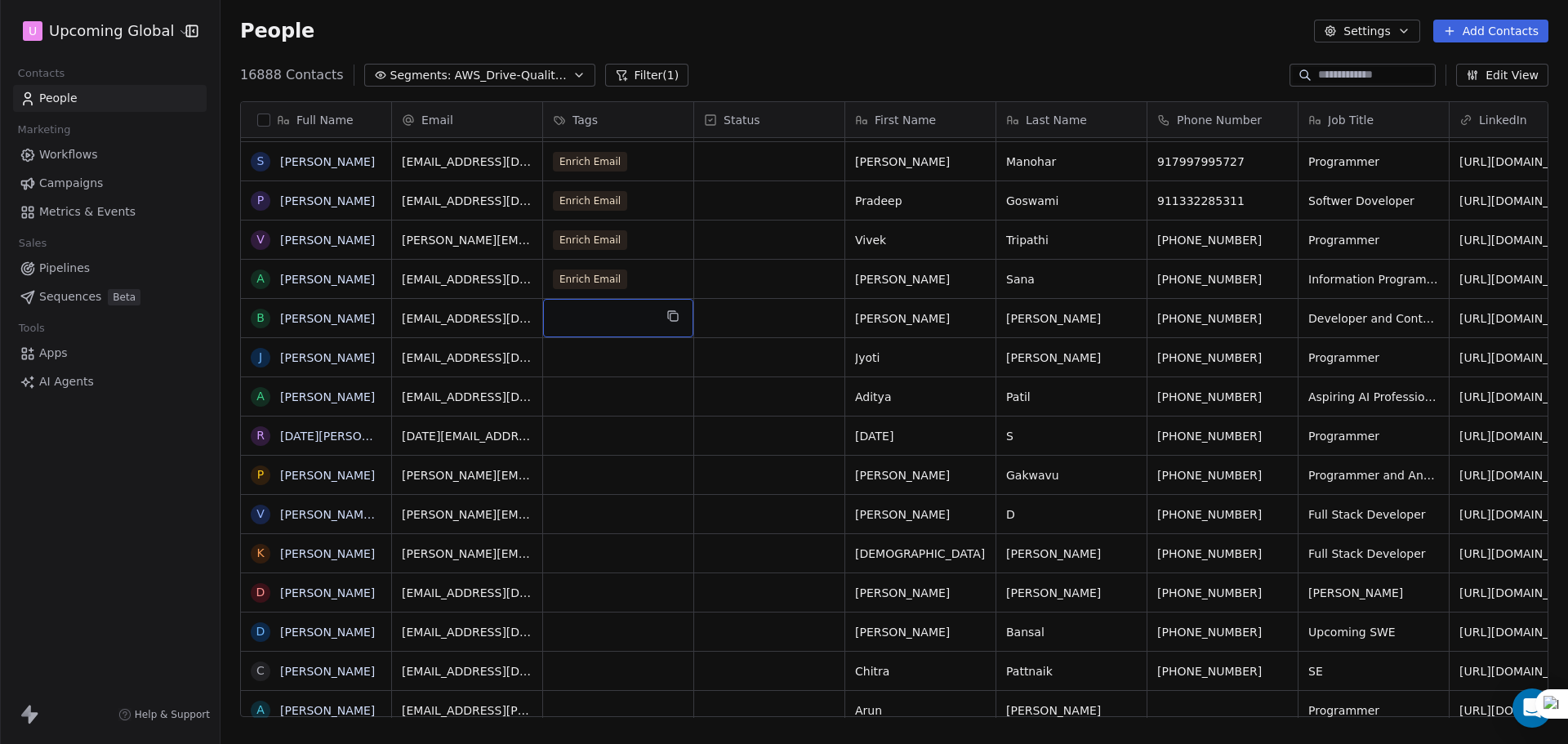
click at [605, 322] on div "grid" at bounding box center [618, 318] width 150 height 39
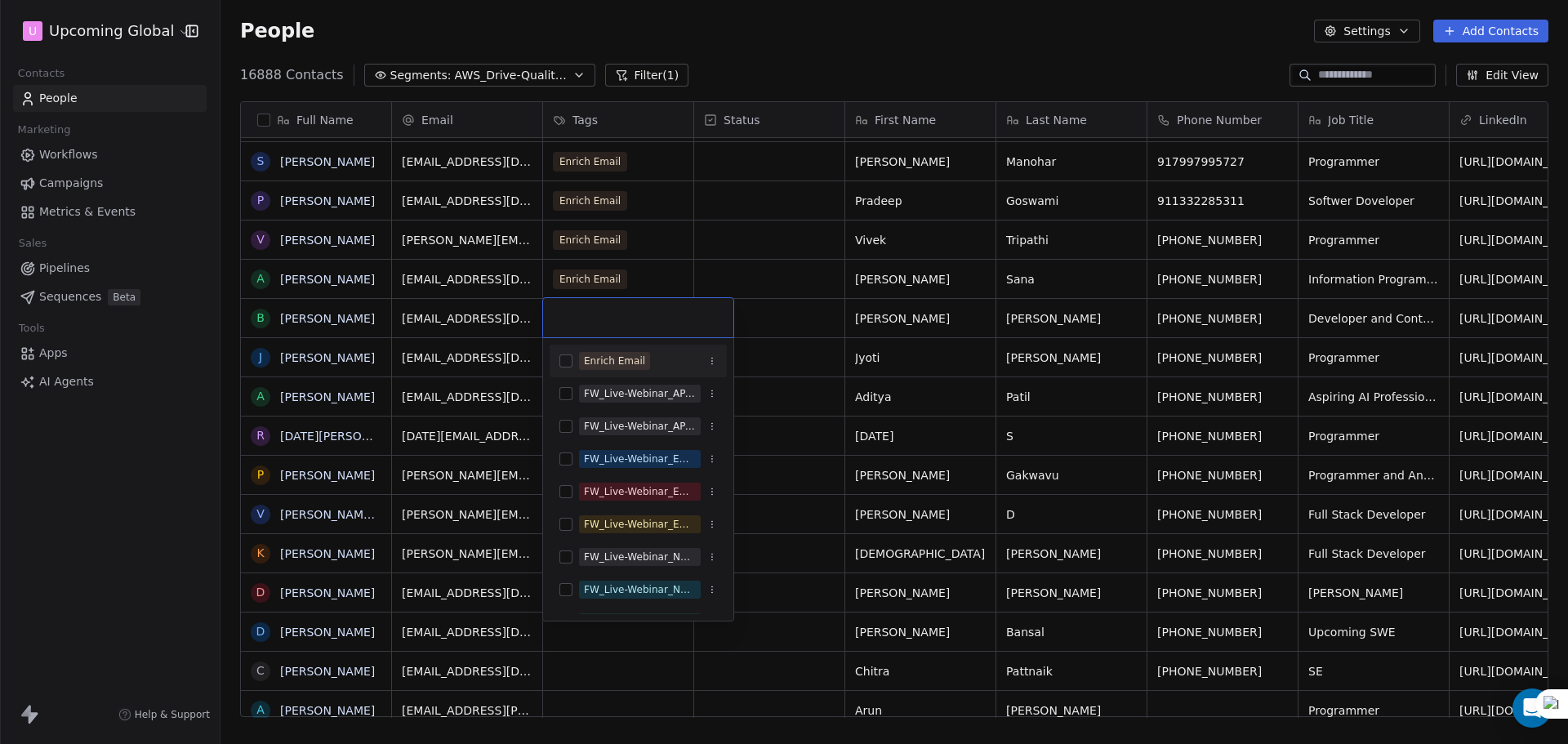
click at [595, 364] on div "Enrich Email" at bounding box center [614, 360] width 61 height 14
click at [791, 339] on html "U Upcoming Global Contacts People Marketing Workflows Campaigns Metrics & Event…" at bounding box center [784, 372] width 1568 height 744
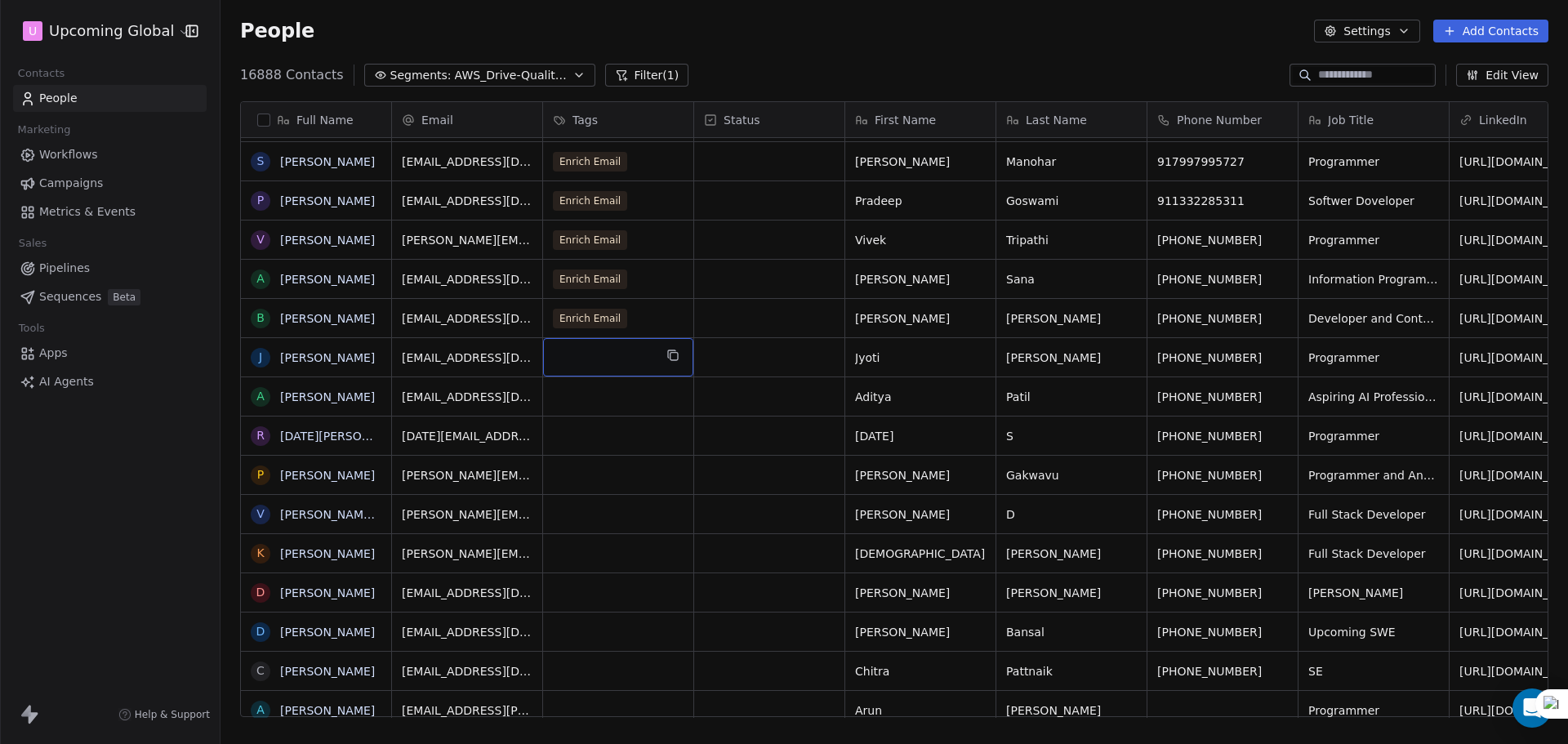
click at [647, 357] on div "grid" at bounding box center [618, 358] width 150 height 39
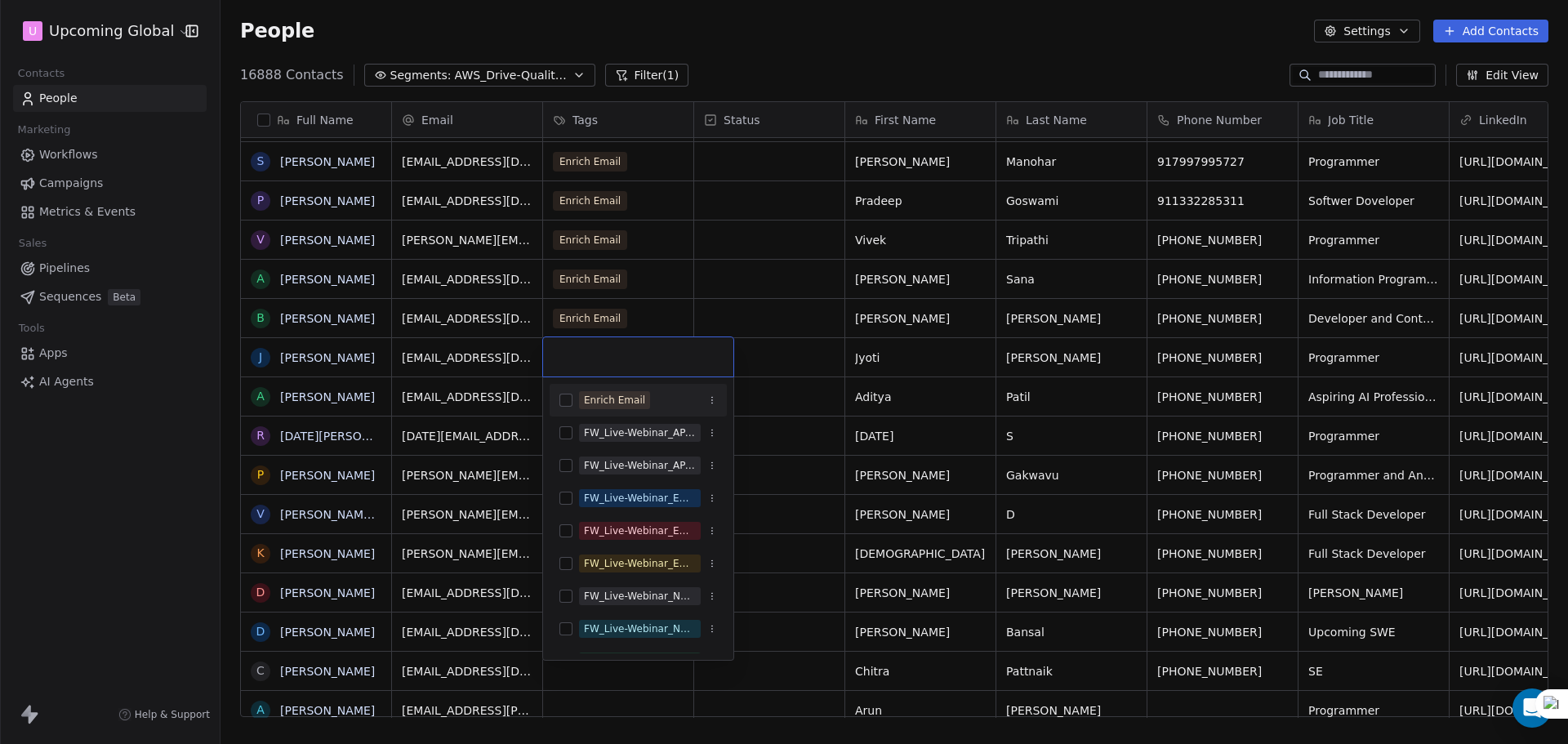
click at [627, 402] on div "Enrich Email" at bounding box center [614, 400] width 61 height 14
drag, startPoint x: 853, startPoint y: 363, endPoint x: 737, endPoint y: 366, distance: 116.0
click at [840, 364] on html "U Upcoming Global Contacts People Marketing Workflows Campaigns Metrics & Event…" at bounding box center [784, 372] width 1568 height 744
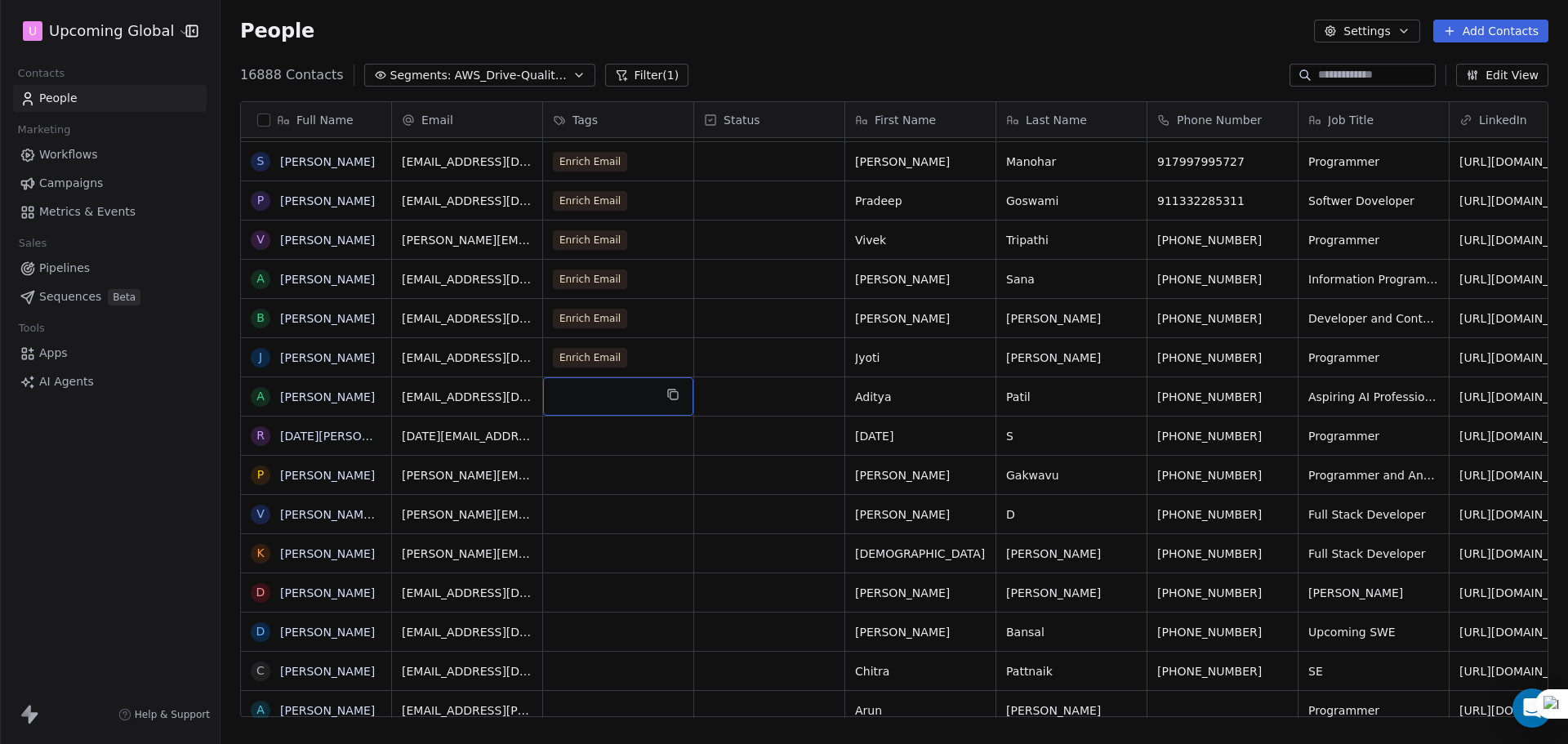
click at [635, 391] on div "grid" at bounding box center [618, 396] width 150 height 39
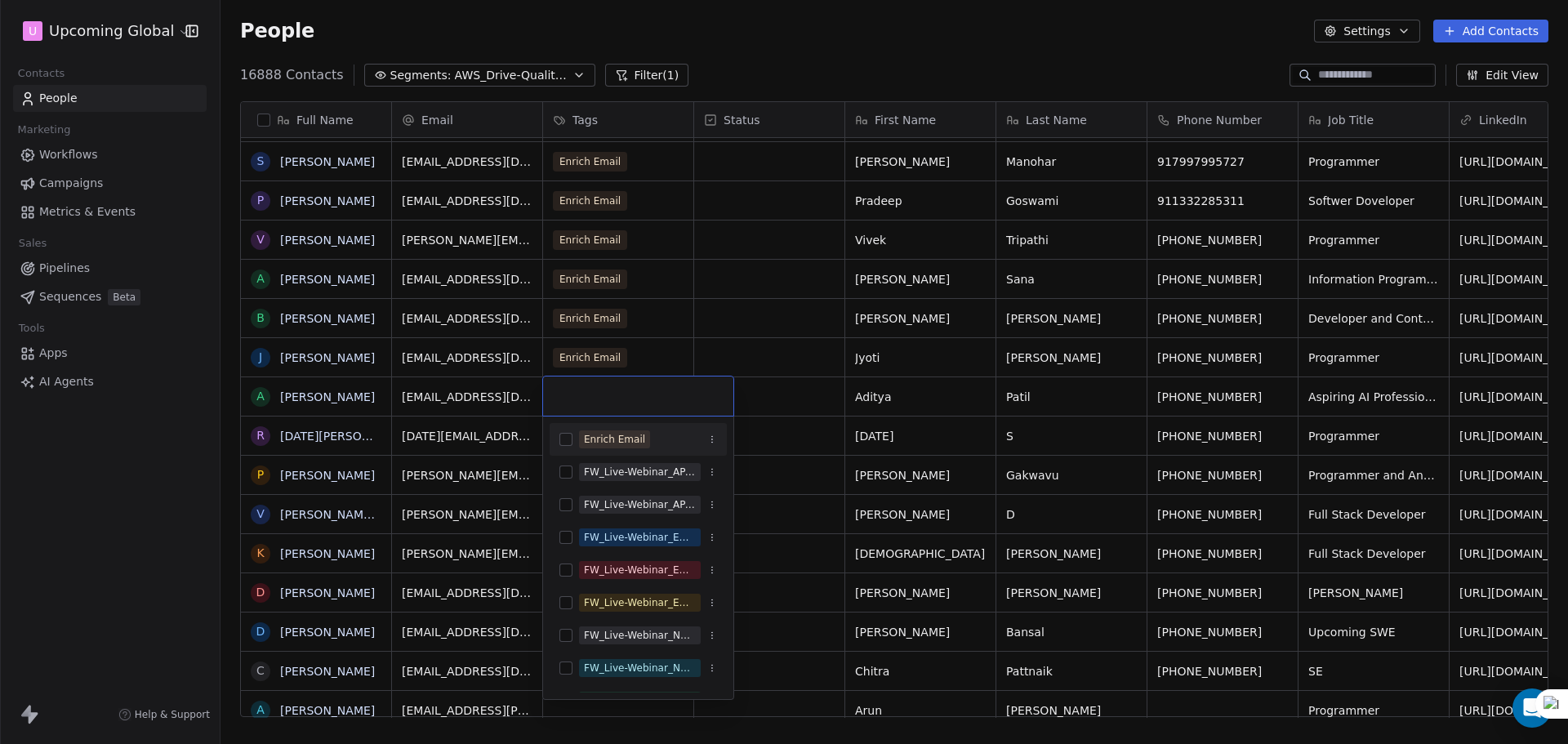
click at [605, 434] on div "Enrich Email" at bounding box center [614, 438] width 61 height 14
click at [766, 394] on html "U Upcoming Global Contacts People Marketing Workflows Campaigns Metrics & Event…" at bounding box center [784, 372] width 1568 height 744
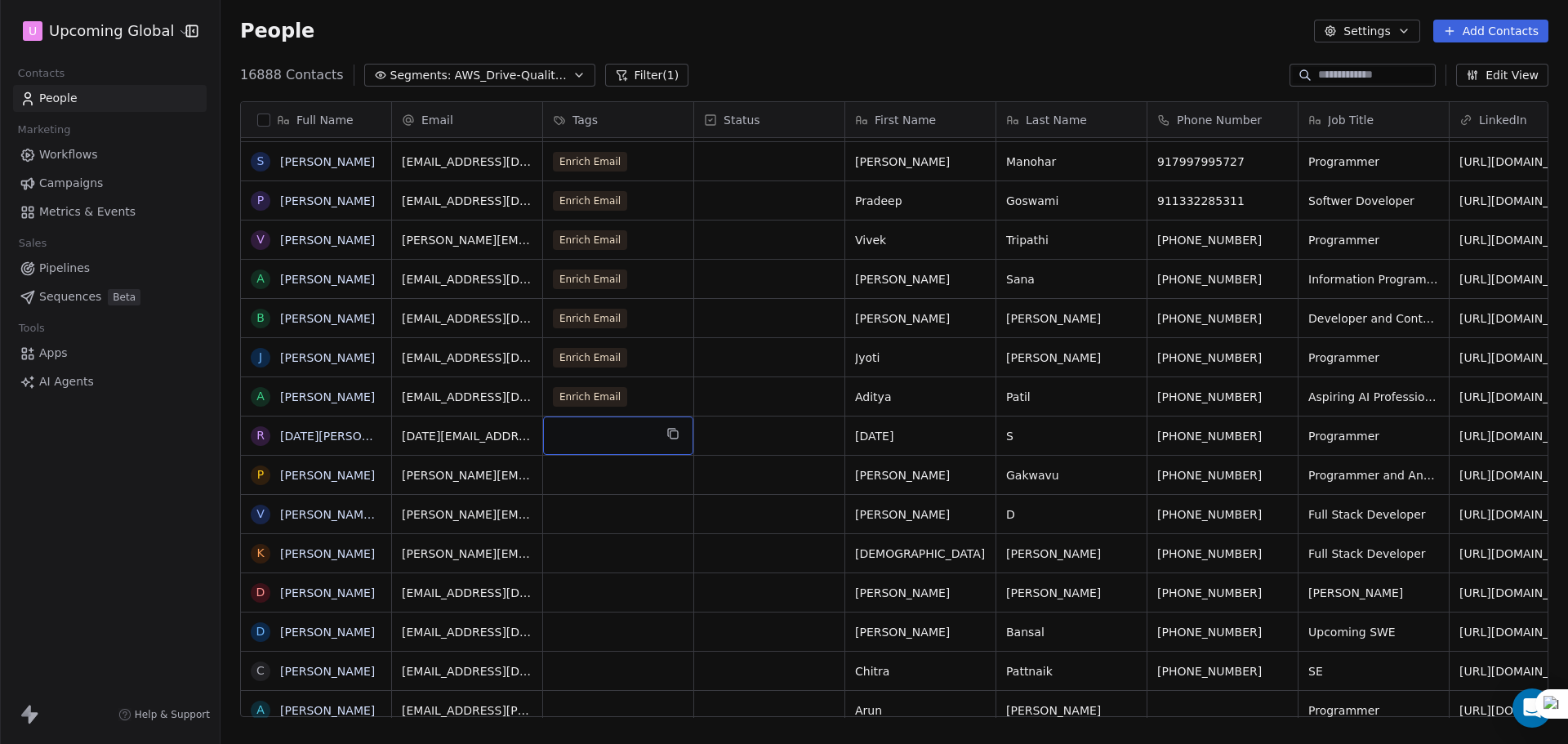
click at [606, 424] on div "grid" at bounding box center [618, 436] width 150 height 39
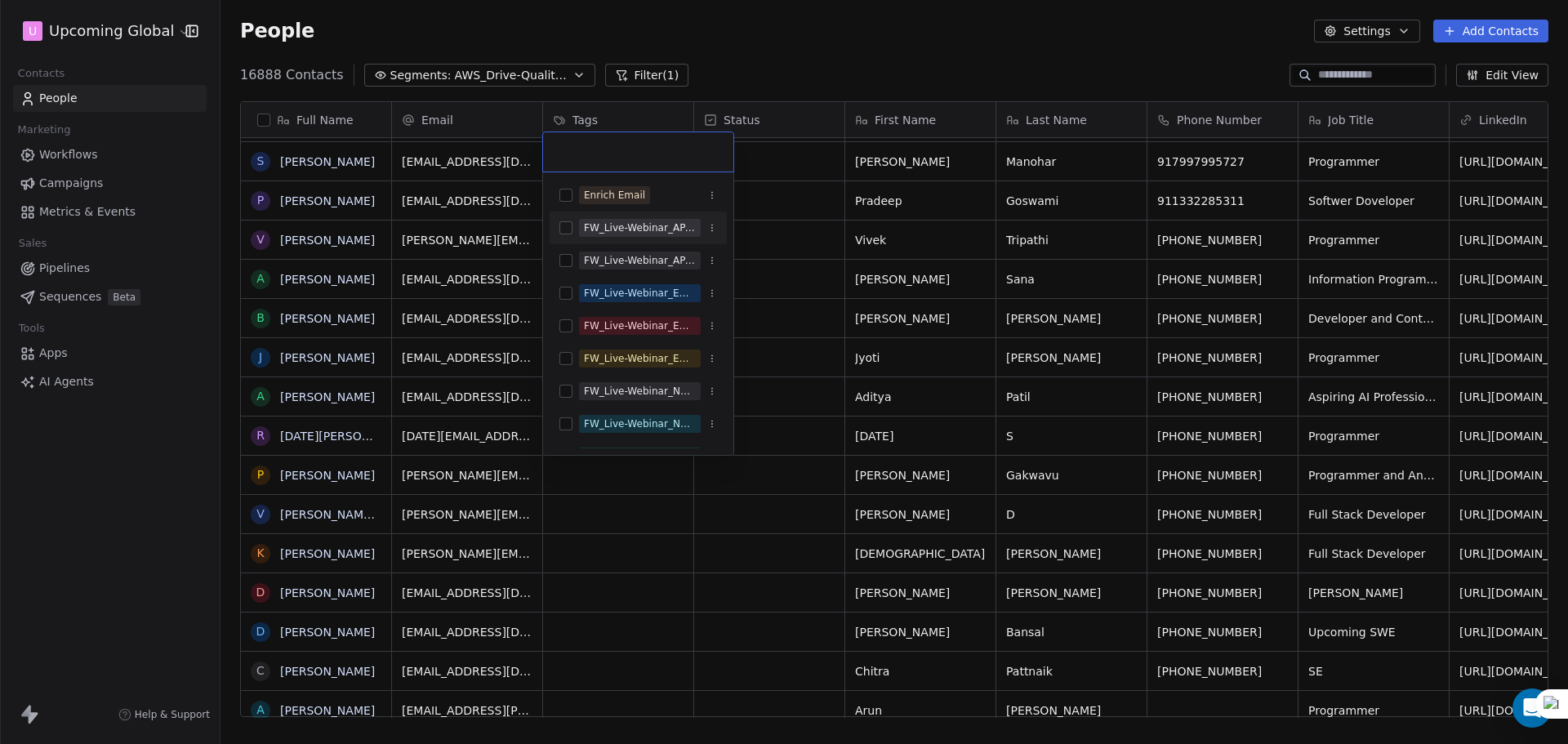
click at [646, 207] on div "Enrich Email" at bounding box center [638, 194] width 177 height 33
click at [815, 348] on html "U Upcoming Global Contacts People Marketing Workflows Campaigns Metrics & Event…" at bounding box center [784, 372] width 1568 height 744
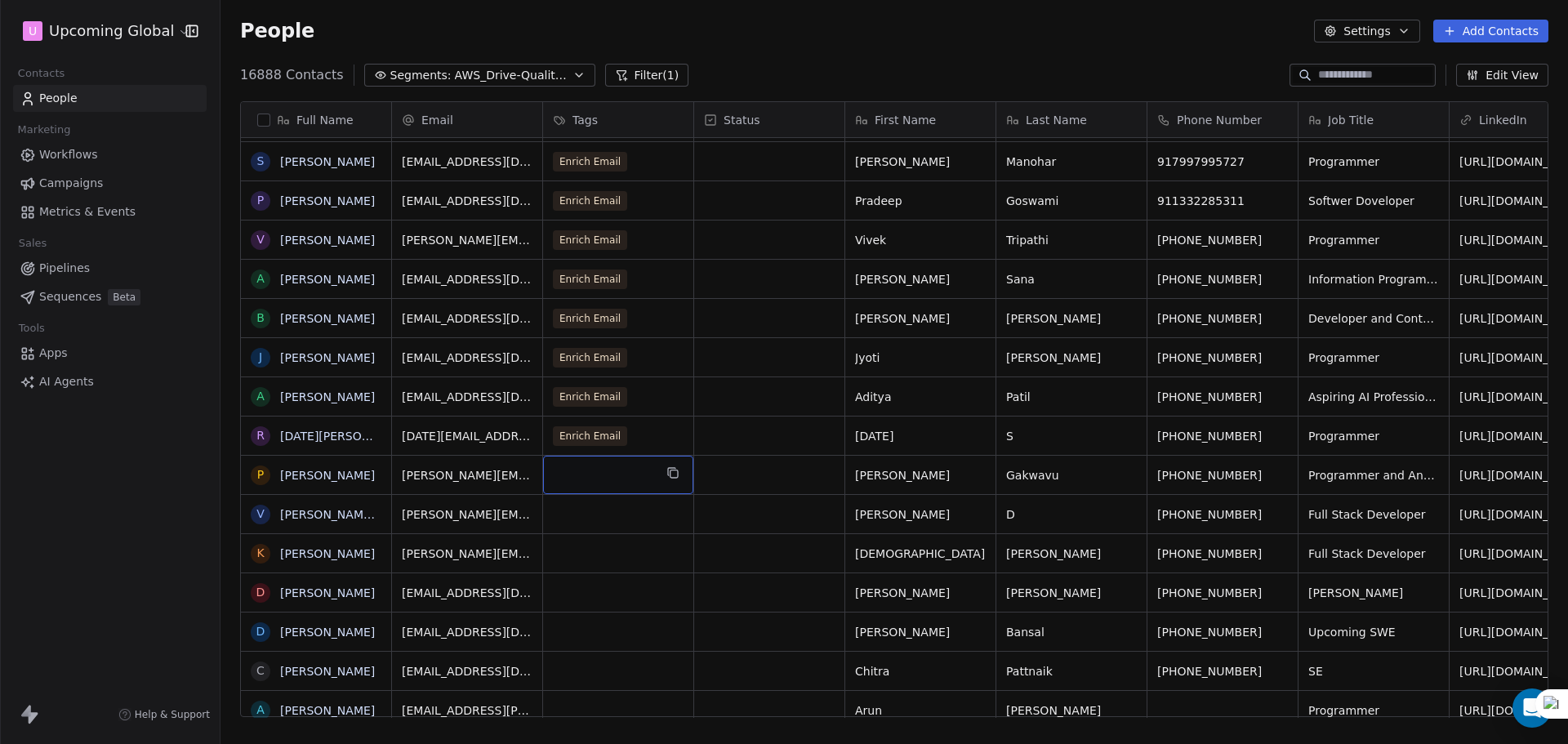
click at [645, 475] on div "grid" at bounding box center [618, 475] width 150 height 39
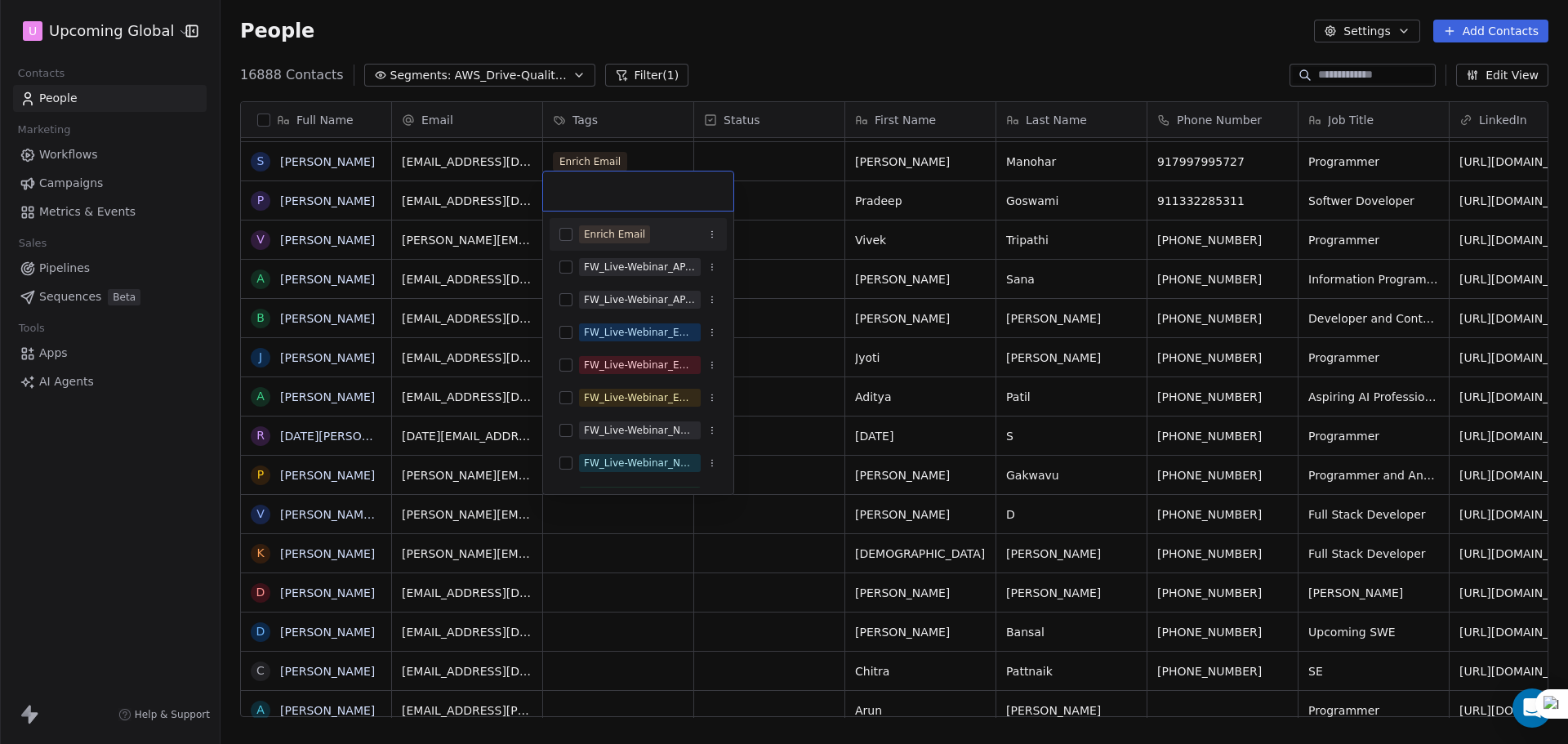
click at [635, 239] on div "Enrich Email" at bounding box center [614, 234] width 61 height 14
click at [788, 339] on html "U Upcoming Global Contacts People Marketing Workflows Campaigns Metrics & Event…" at bounding box center [784, 372] width 1568 height 744
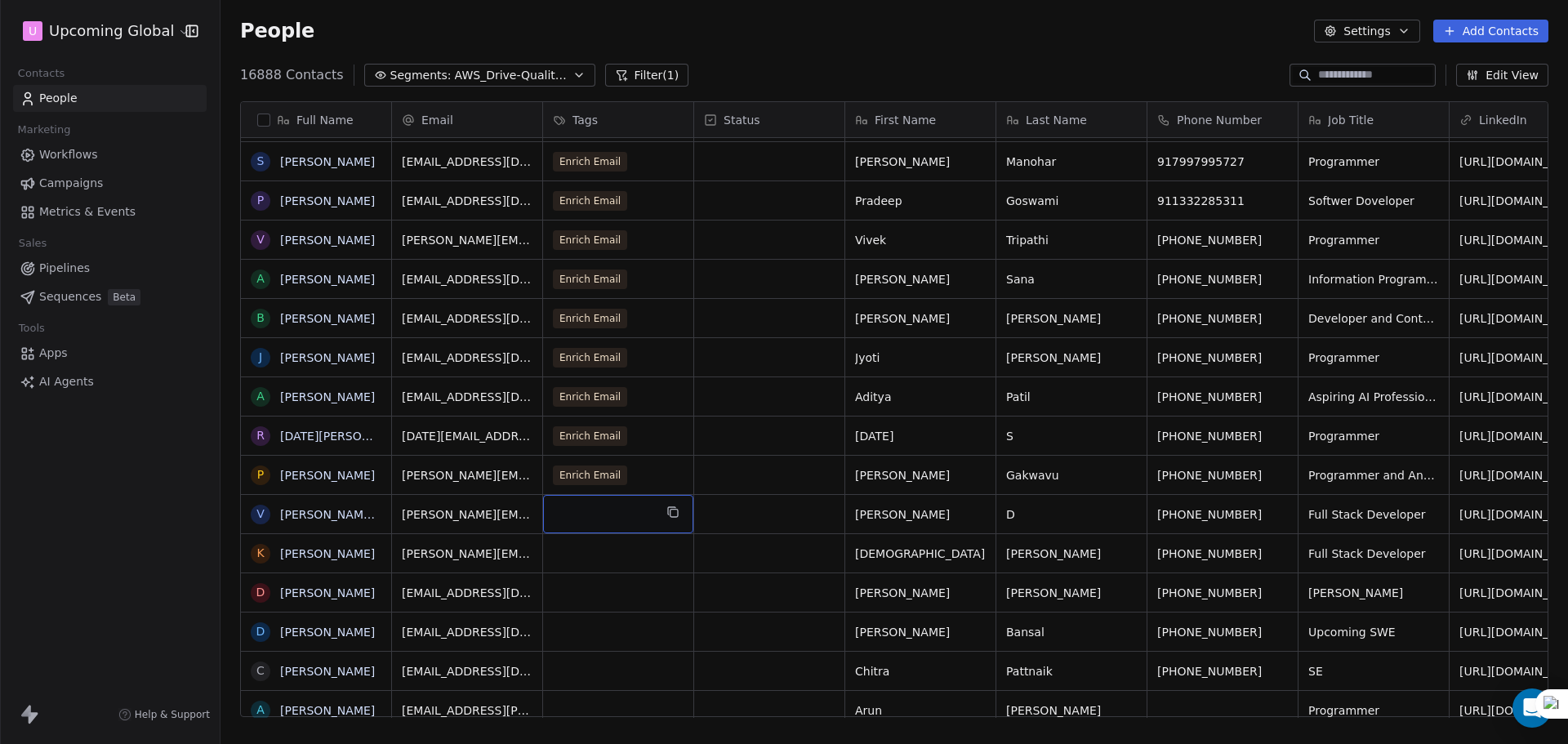
click at [582, 518] on div "grid" at bounding box center [618, 514] width 150 height 39
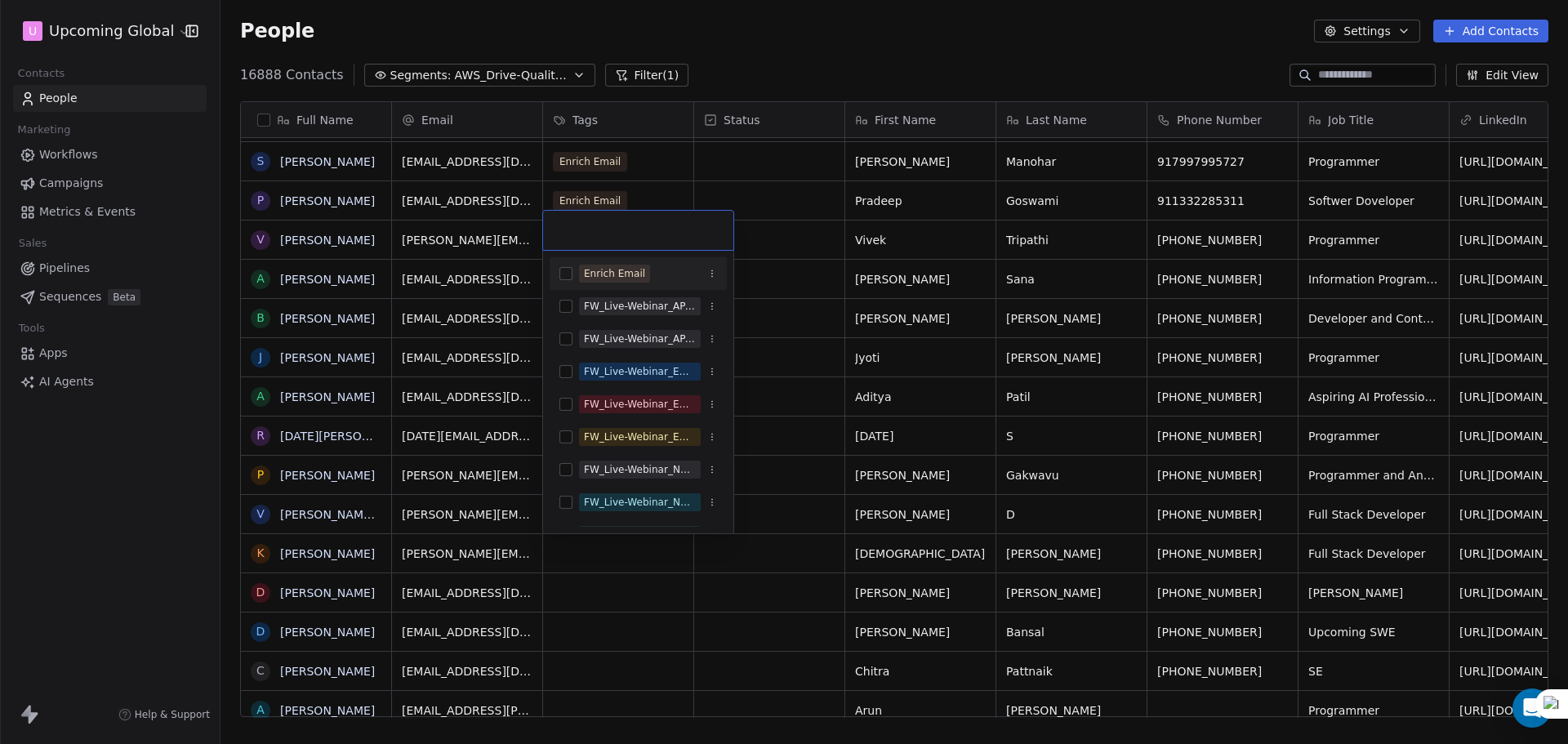
click at [646, 258] on div "Enrich Email" at bounding box center [638, 274] width 177 height 33
drag, startPoint x: 784, startPoint y: 387, endPoint x: 725, endPoint y: 430, distance: 73.0
click at [785, 387] on html "U Upcoming Global Contacts People Marketing Workflows Campaigns Metrics & Event…" at bounding box center [784, 372] width 1568 height 744
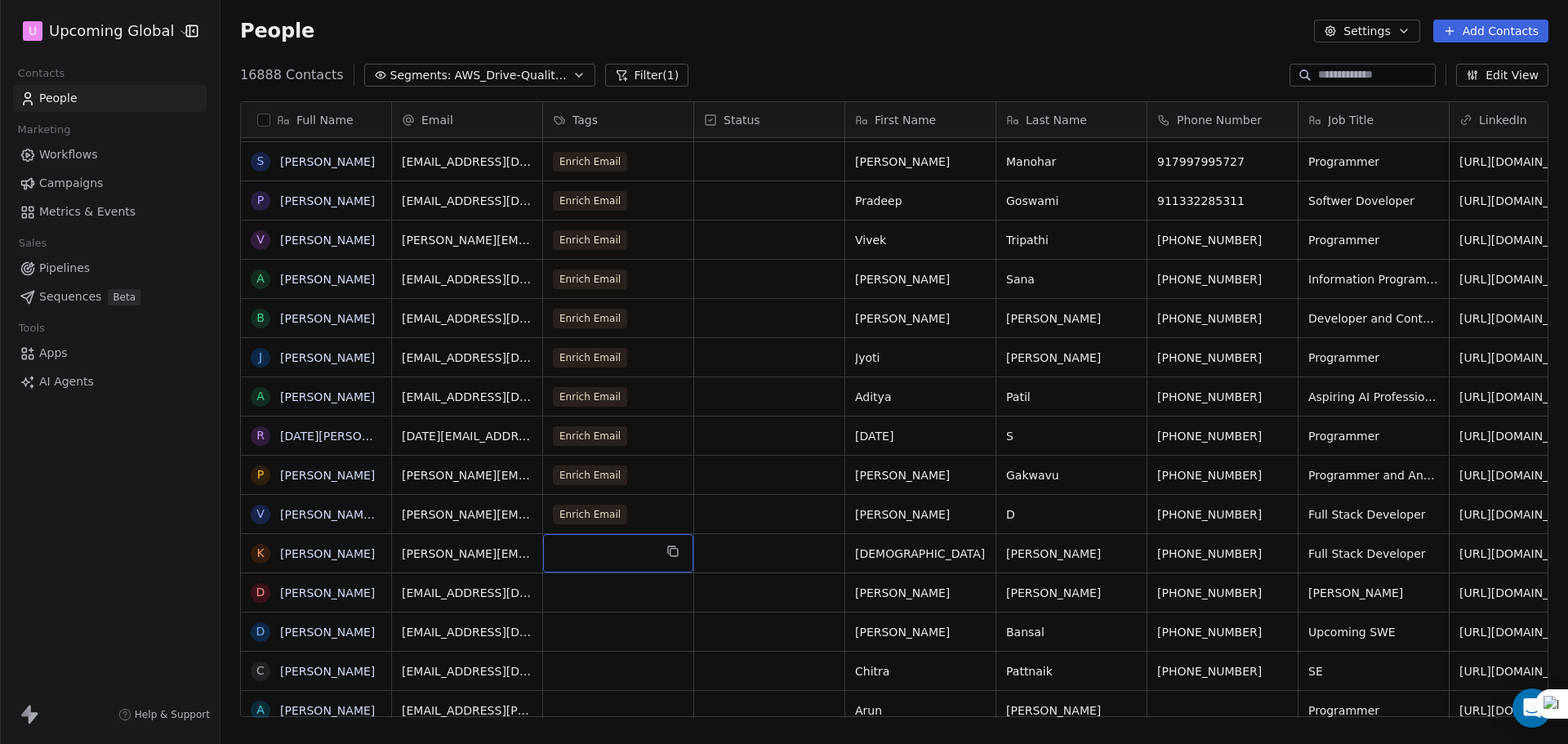
click at [592, 547] on div "grid" at bounding box center [618, 553] width 150 height 39
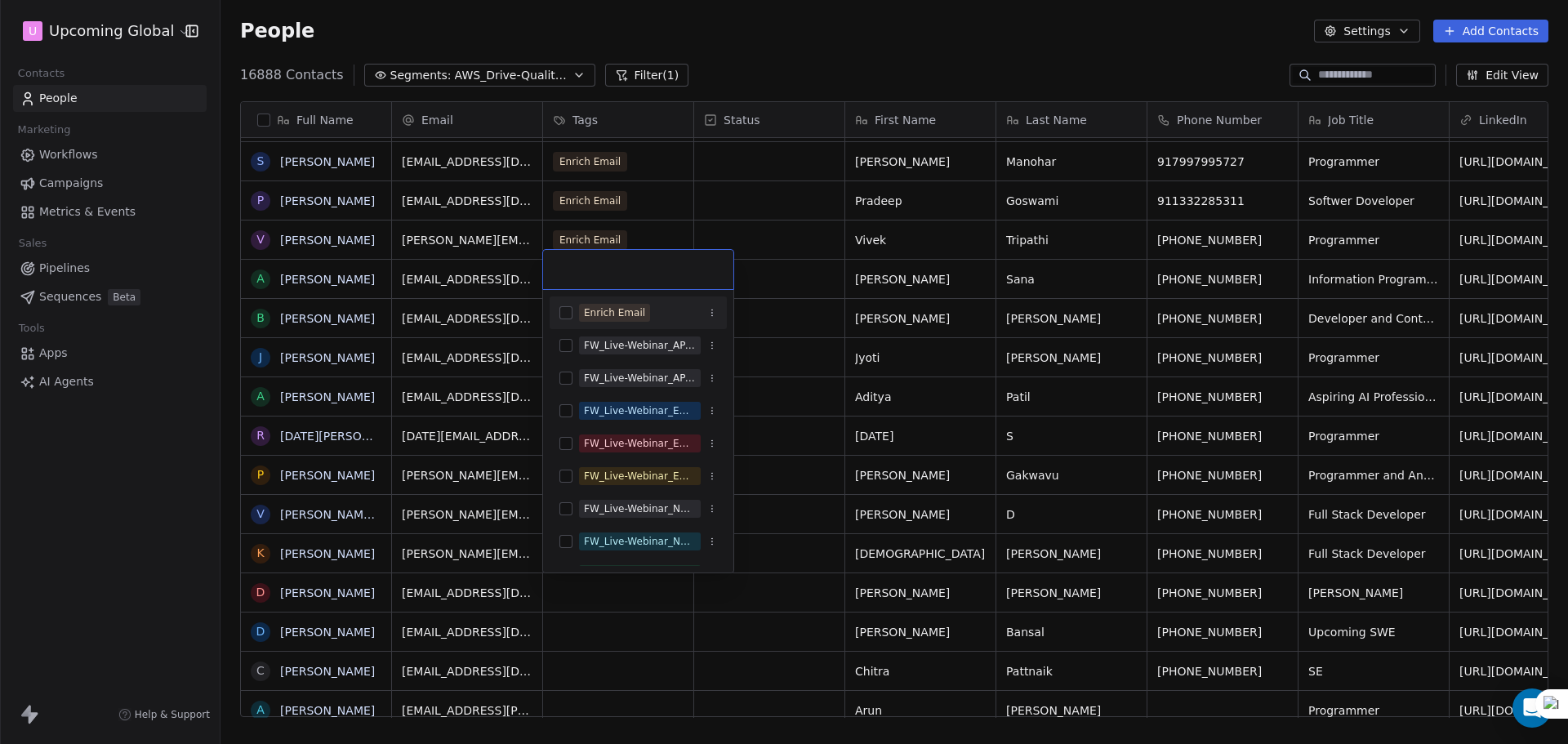
click at [637, 311] on div "Enrich Email" at bounding box center [614, 312] width 61 height 14
click at [813, 340] on html "U Upcoming Global Contacts People Marketing Workflows Campaigns Metrics & Event…" at bounding box center [784, 372] width 1568 height 744
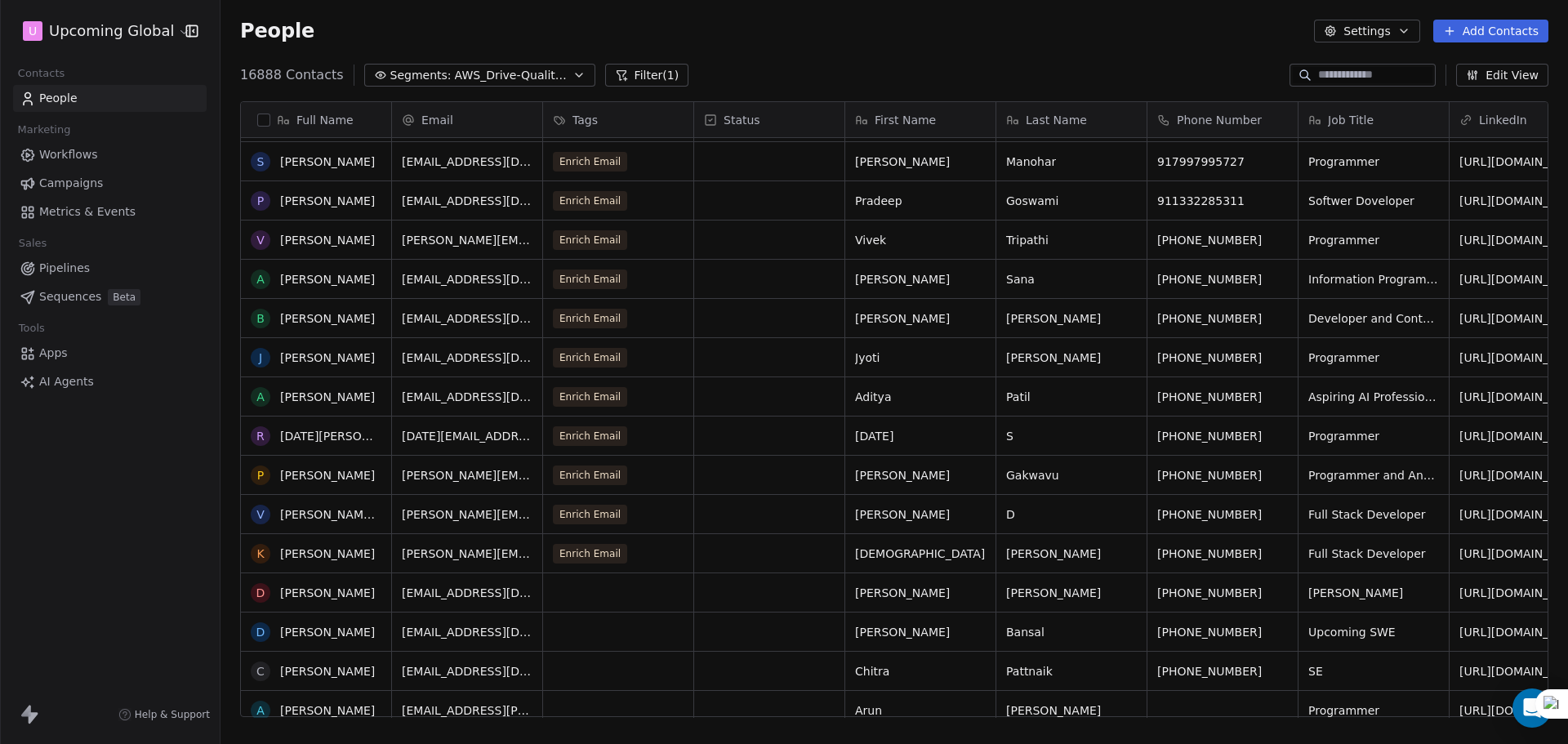
scroll to position [0, 0]
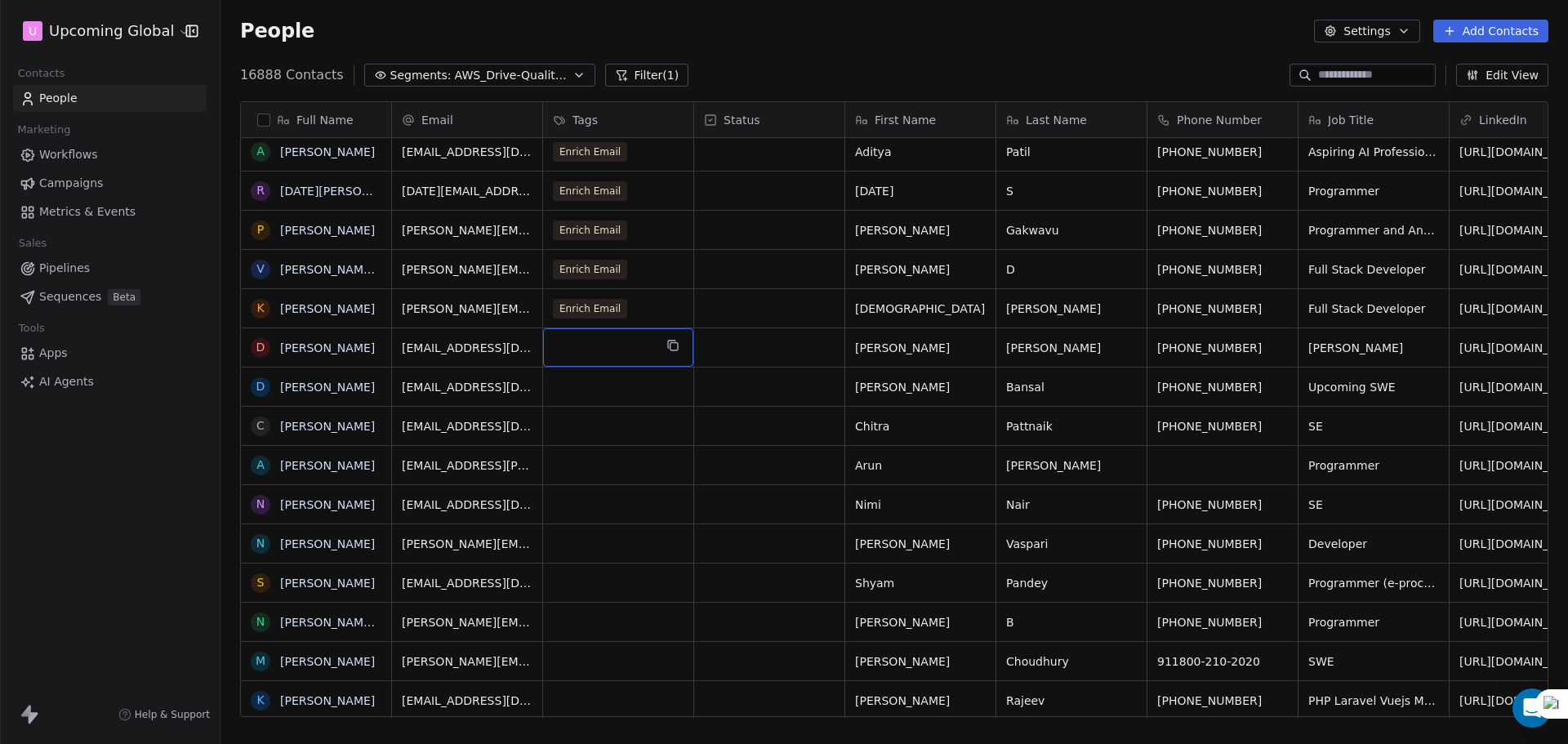
click at [643, 358] on div "grid" at bounding box center [618, 348] width 150 height 39
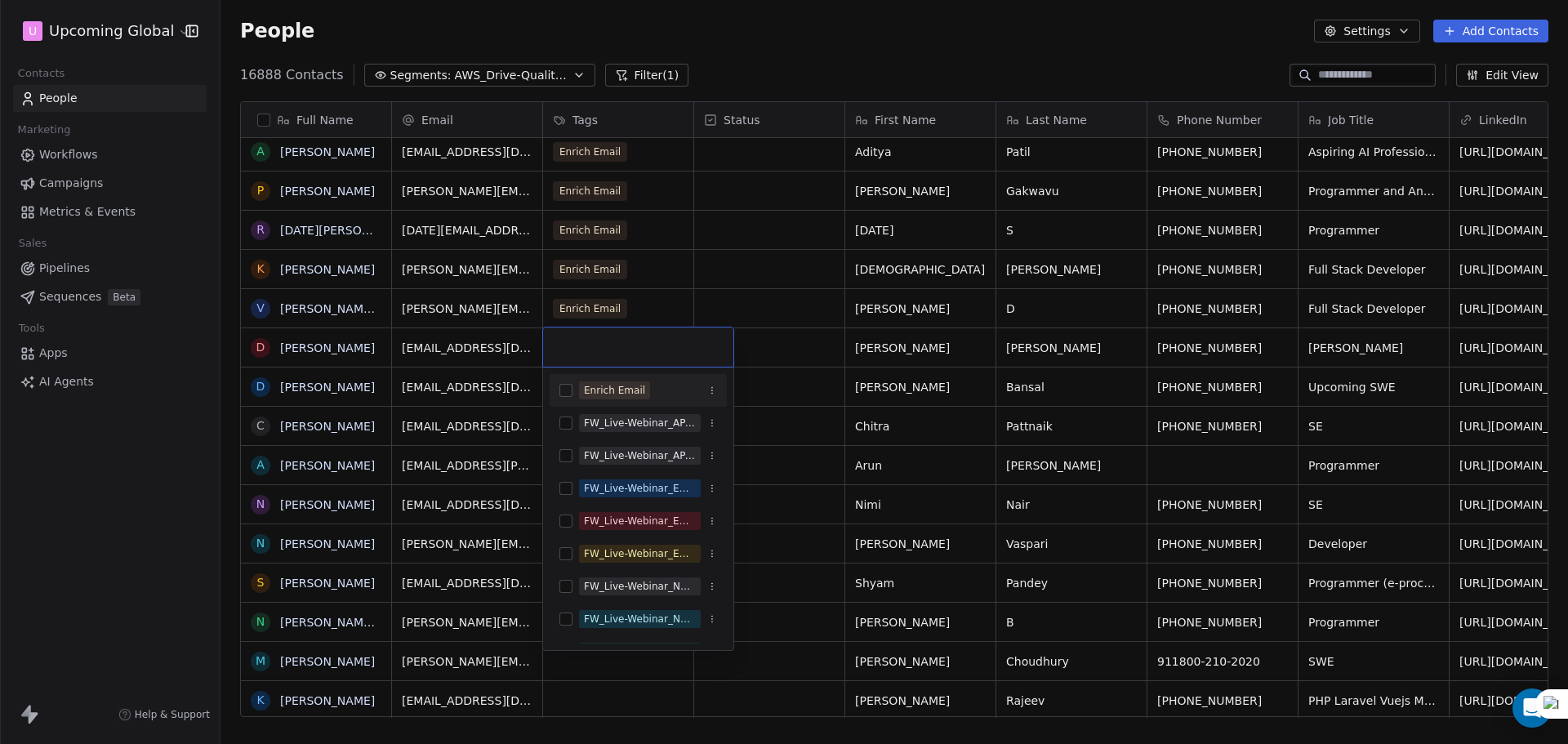
click at [621, 396] on div "Enrich Email" at bounding box center [614, 390] width 61 height 14
click at [840, 398] on html "U Upcoming Global Contacts People Marketing Workflows Campaigns Metrics & Event…" at bounding box center [784, 372] width 1568 height 744
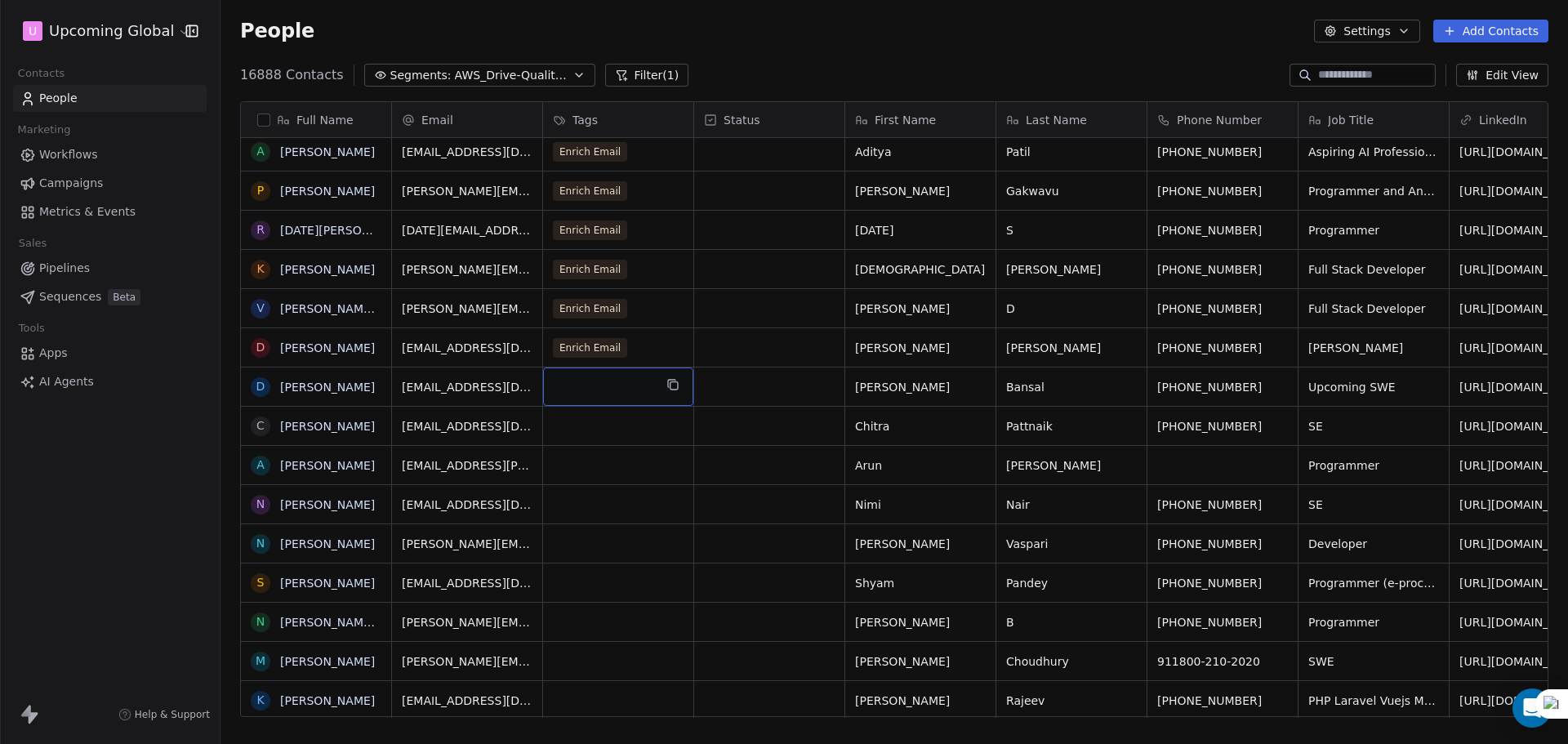
click at [604, 400] on div "grid" at bounding box center [618, 386] width 150 height 39
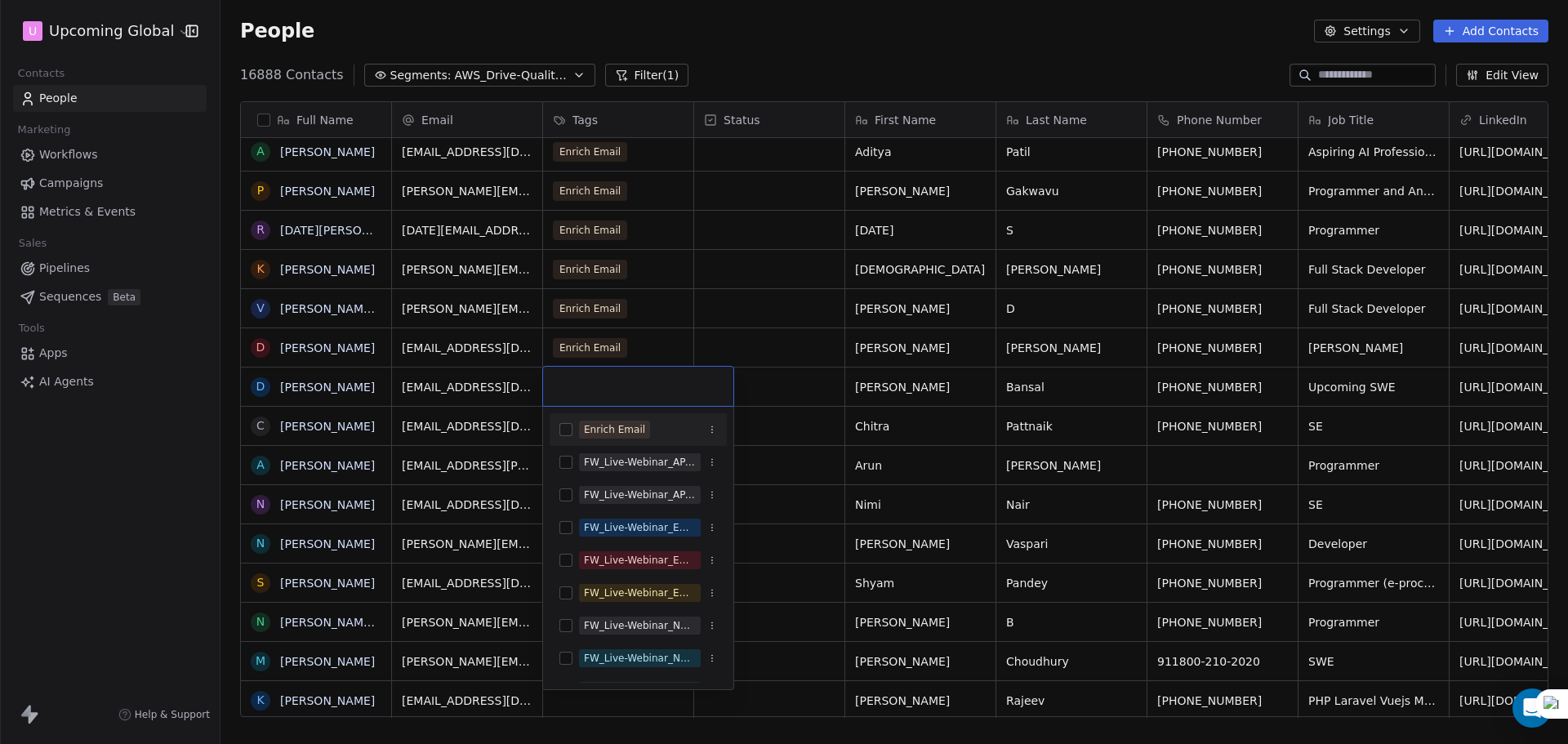
drag, startPoint x: 595, startPoint y: 414, endPoint x: 612, endPoint y: 418, distance: 17.5
click at [596, 415] on div "Enrich Email" at bounding box center [638, 429] width 177 height 33
click at [832, 378] on html "U Upcoming Global Contacts People Marketing Workflows Campaigns Metrics & Event…" at bounding box center [784, 372] width 1568 height 744
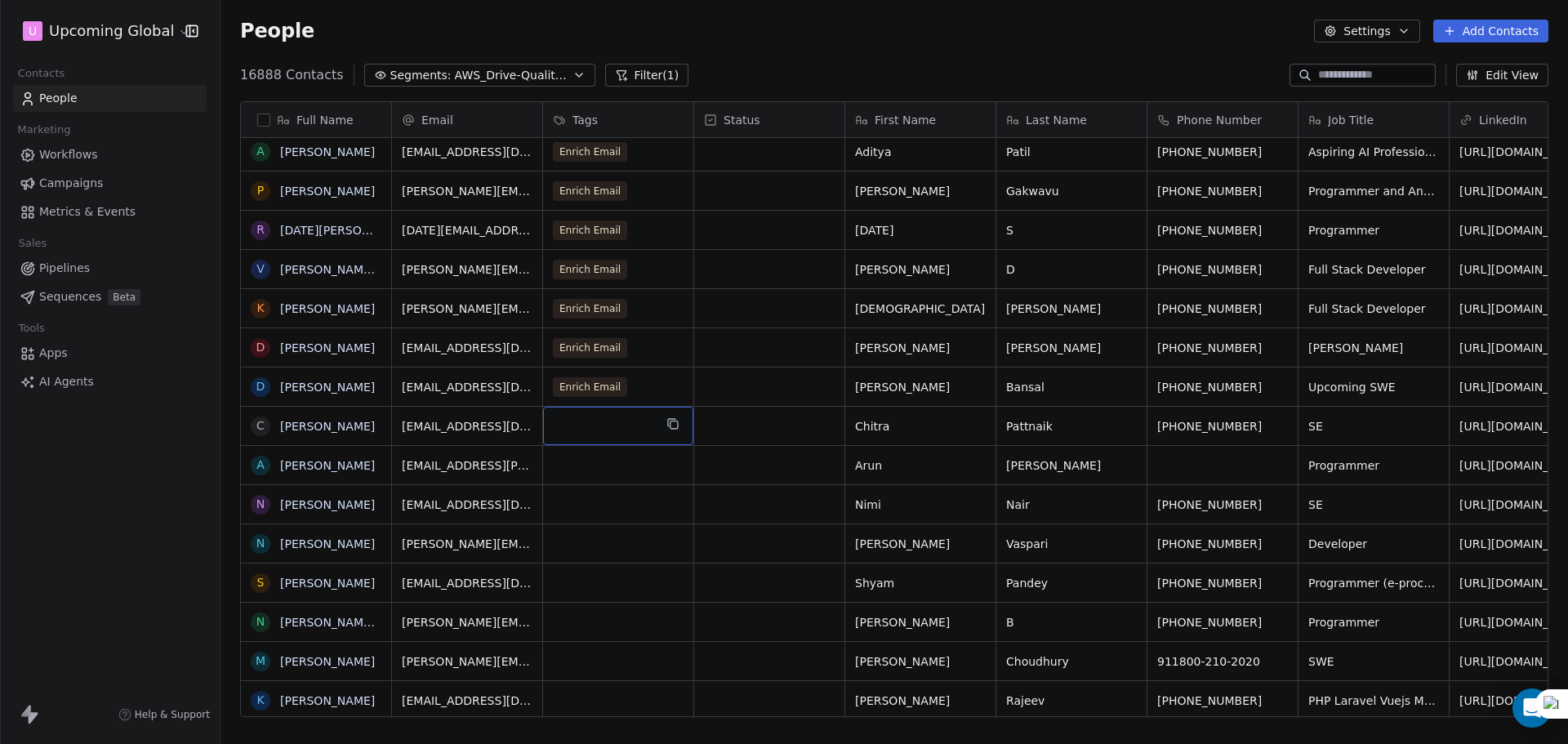
click at [643, 429] on div "grid" at bounding box center [618, 426] width 150 height 39
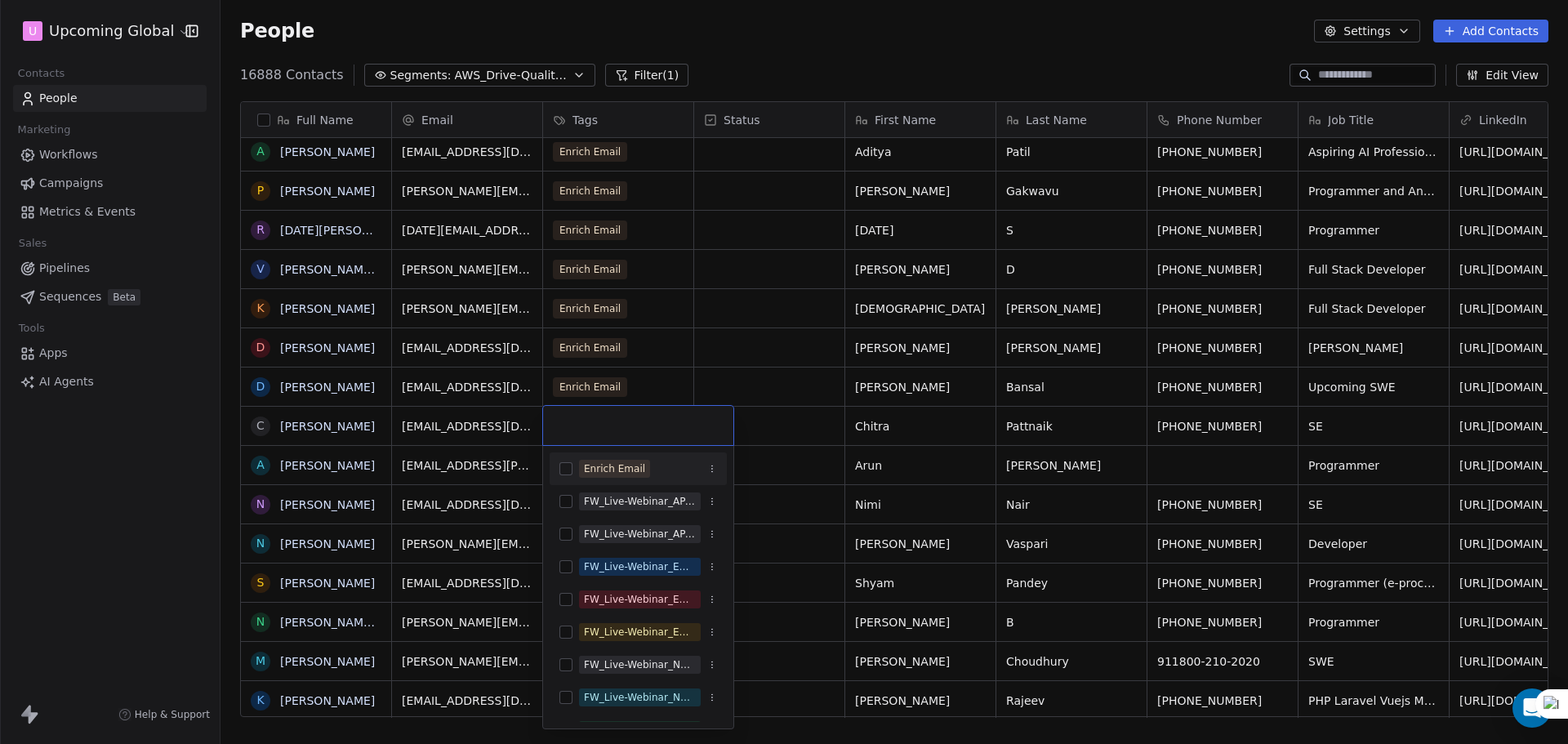
click at [627, 461] on div "Enrich Email" at bounding box center [614, 468] width 61 height 14
click at [776, 433] on html "U Upcoming Global Contacts People Marketing Workflows Campaigns Metrics & Event…" at bounding box center [784, 372] width 1568 height 744
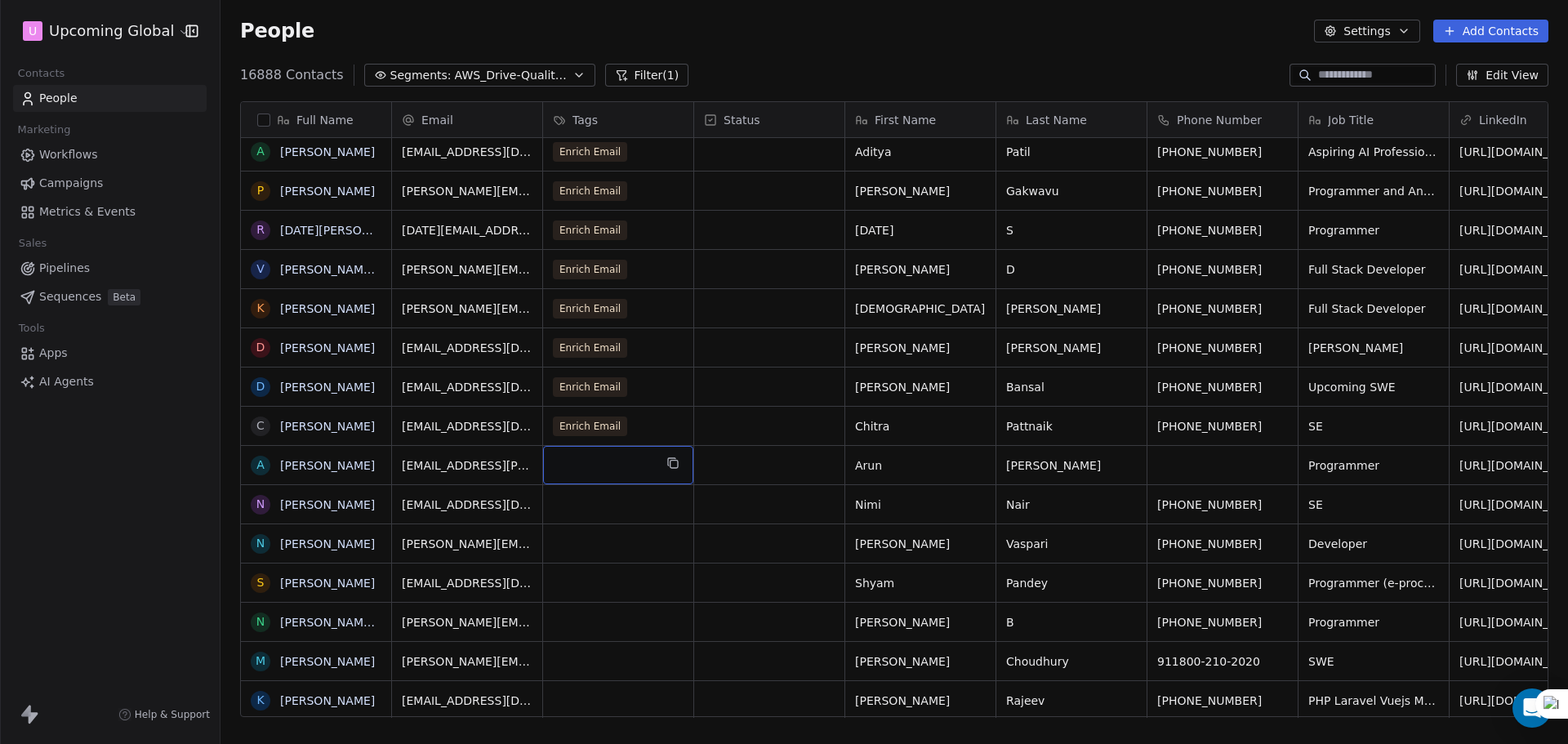
click at [641, 475] on div "grid" at bounding box center [618, 465] width 150 height 39
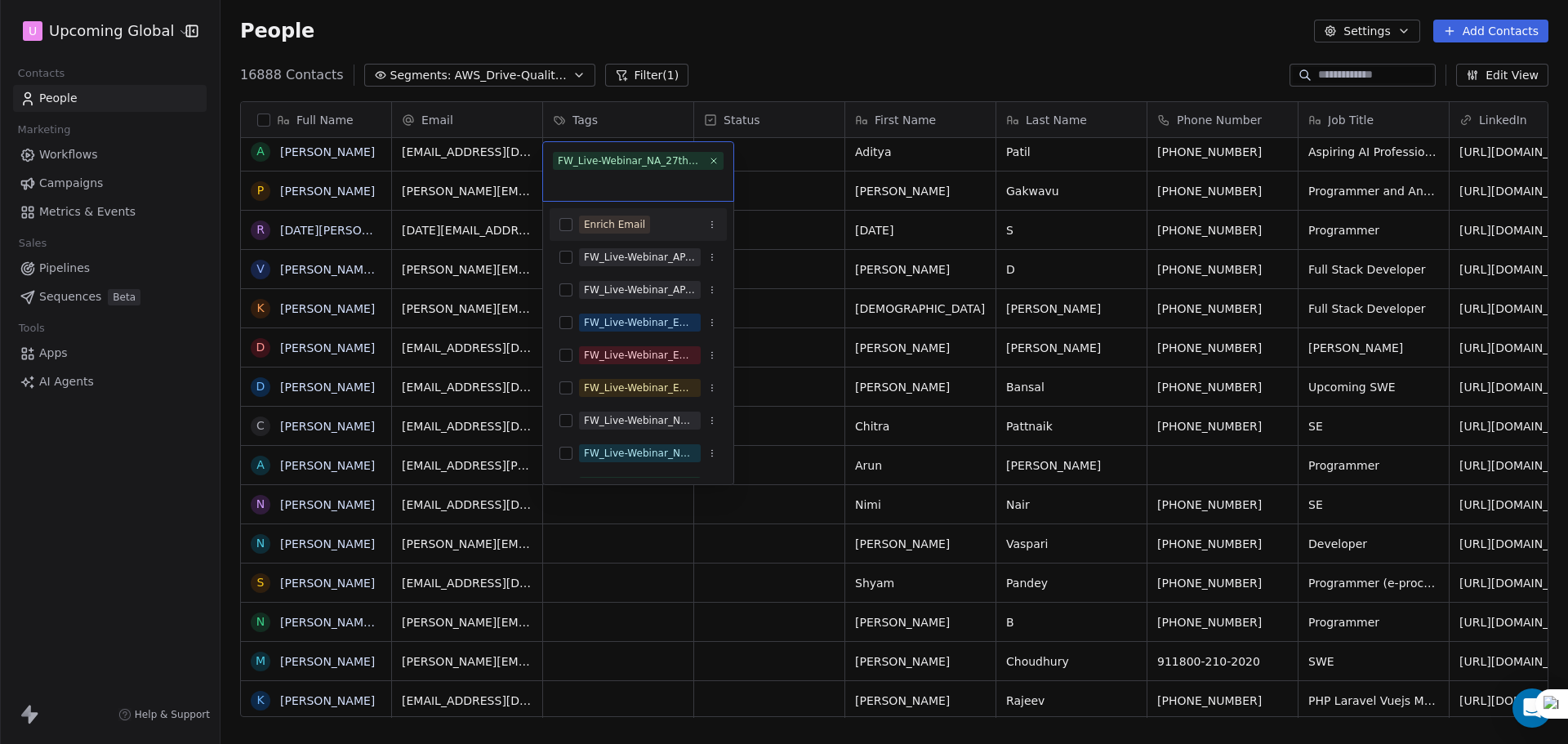
click at [638, 231] on div "Enrich Email" at bounding box center [614, 224] width 61 height 14
click at [717, 165] on icon at bounding box center [713, 160] width 11 height 11
click at [773, 289] on html "U Upcoming Global Contacts People Marketing Workflows Campaigns Metrics & Event…" at bounding box center [784, 372] width 1568 height 744
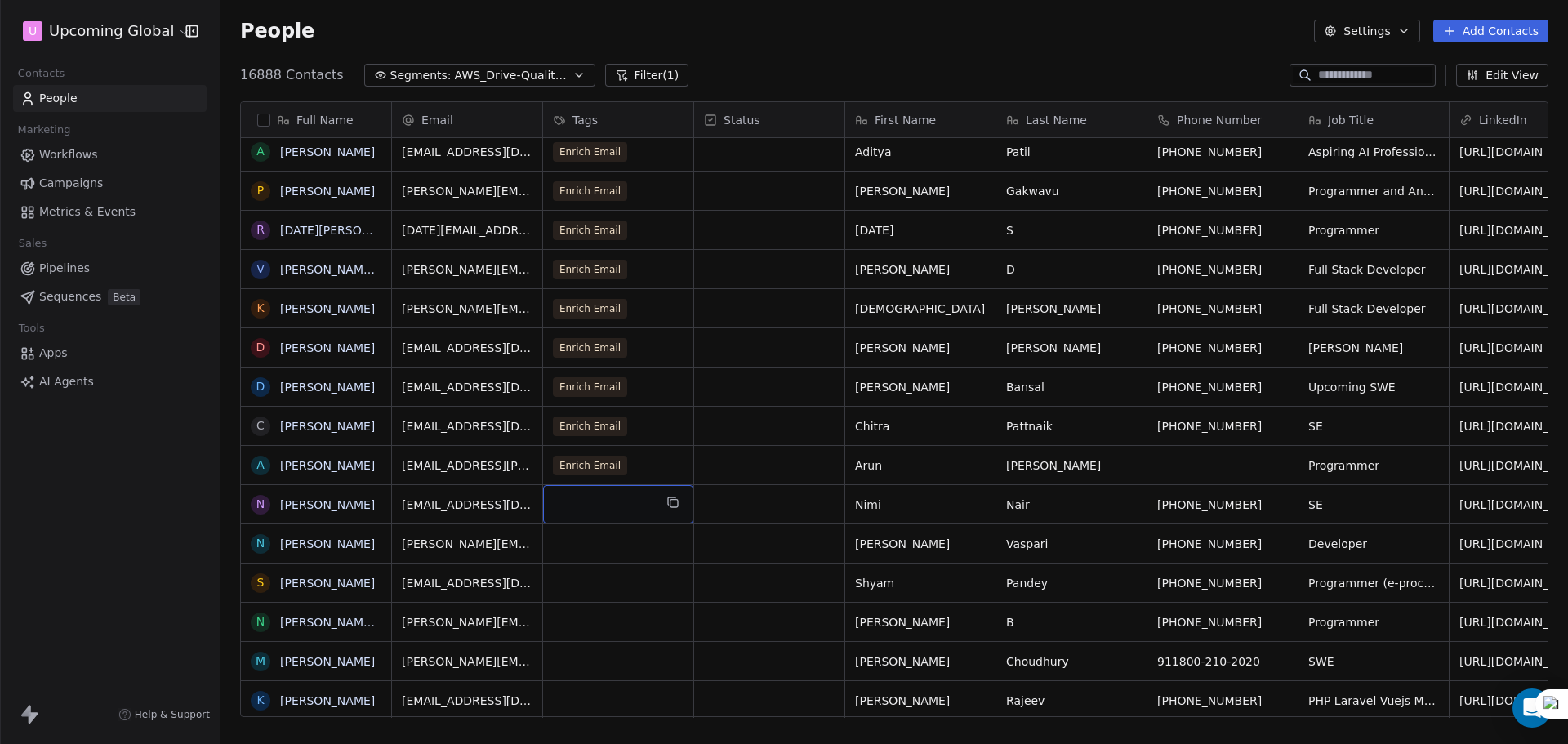
click at [604, 495] on div "grid" at bounding box center [618, 504] width 150 height 39
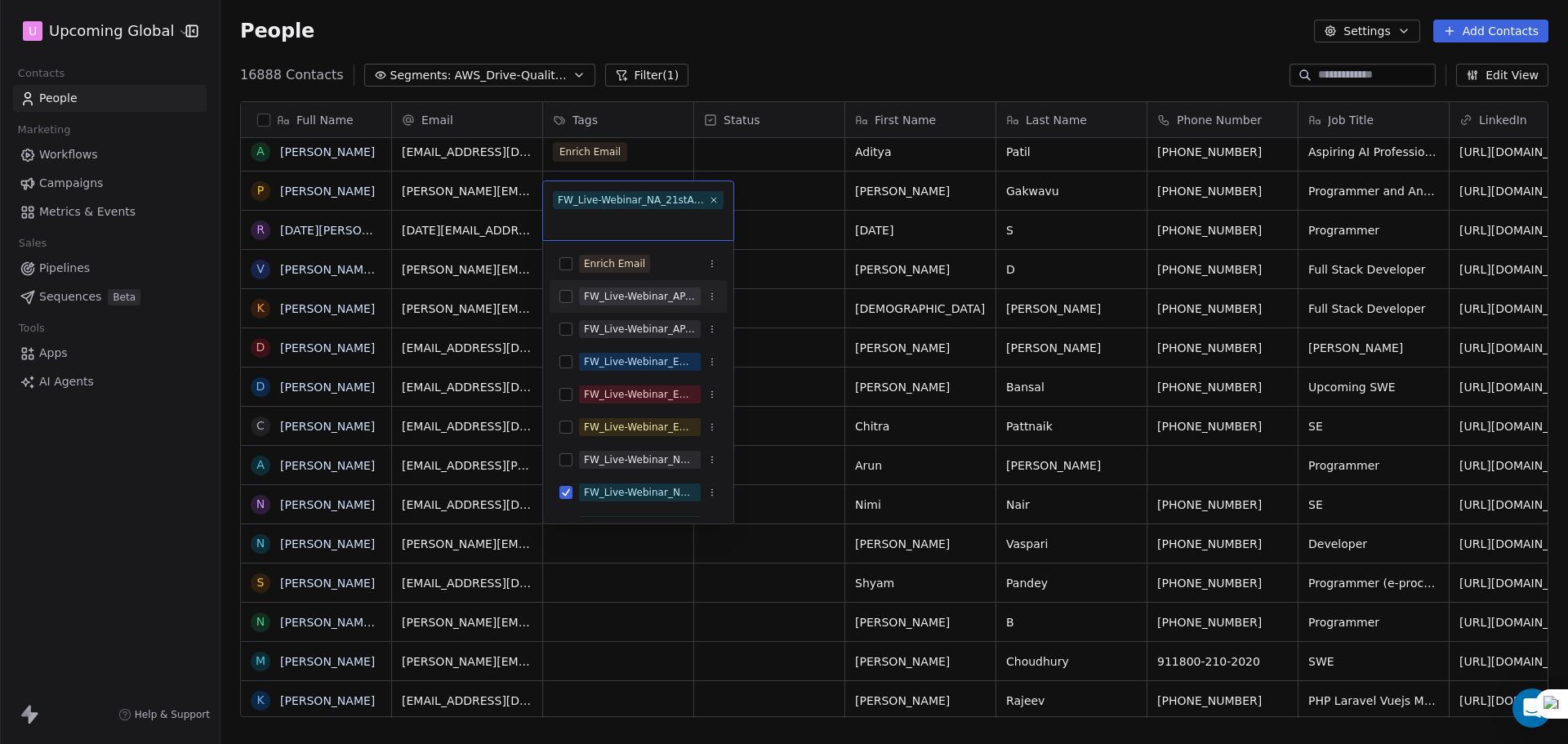
drag, startPoint x: 634, startPoint y: 260, endPoint x: 631, endPoint y: 270, distance: 10.4
click at [635, 260] on div "Enrich Email" at bounding box center [614, 263] width 61 height 14
drag, startPoint x: 610, startPoint y: 489, endPoint x: 752, endPoint y: 447, distance: 148.1
click at [610, 490] on div "FW_Live-Webinar_NA_21stAugust'25 - Batch 2" at bounding box center [639, 492] width 112 height 14
click at [752, 447] on html "U Upcoming Global Contacts People Marketing Workflows Campaigns Metrics & Event…" at bounding box center [784, 372] width 1568 height 744
